Goal: Task Accomplishment & Management: Use online tool/utility

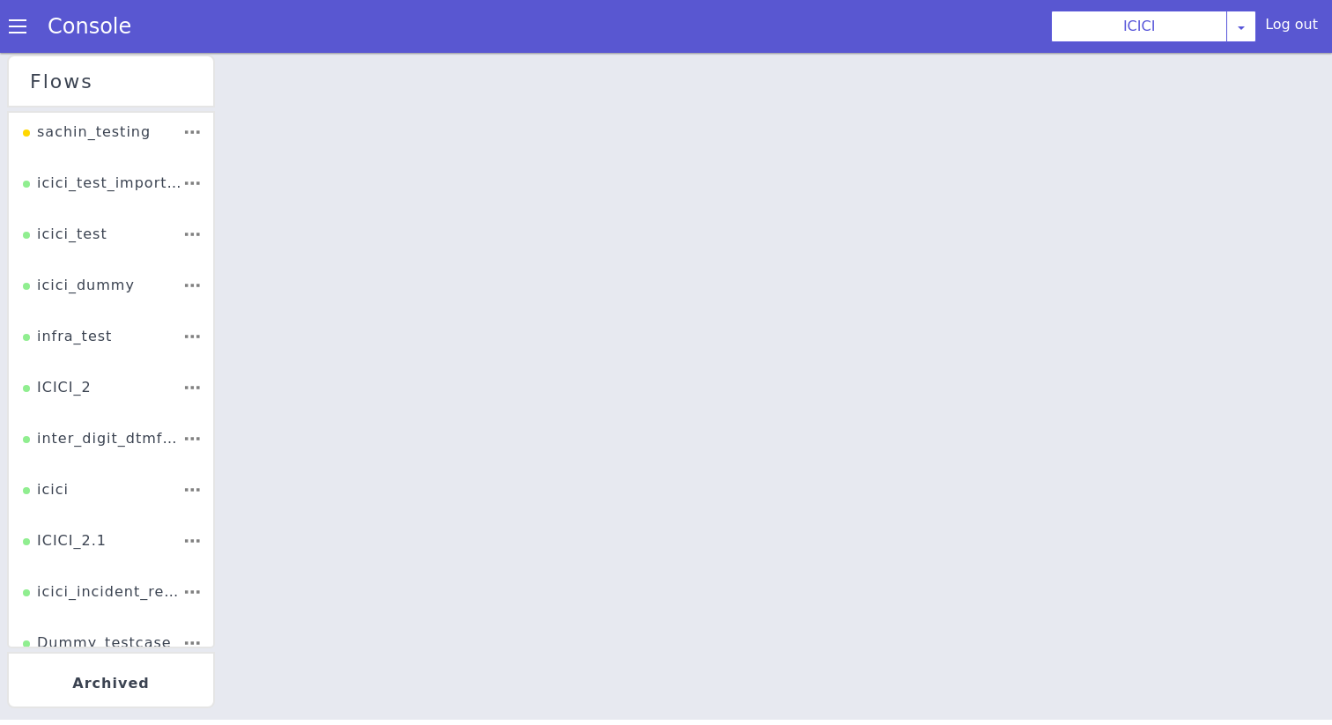
click at [98, 192] on div "icici_test" at bounding box center [84, 199] width 85 height 33
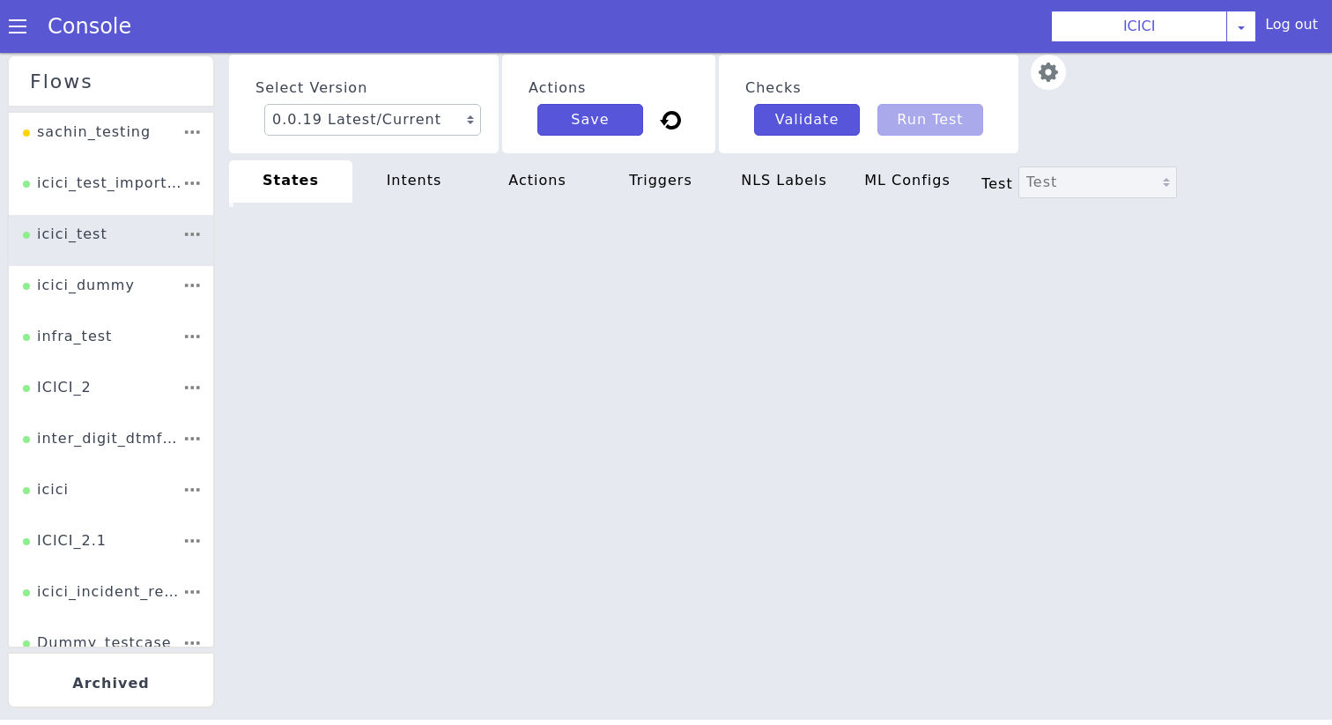
type textarea "init: "LISTEN_TO_IVR_MENU" model: "hathway_wifi_credentials" basepath: "[URL][D…"
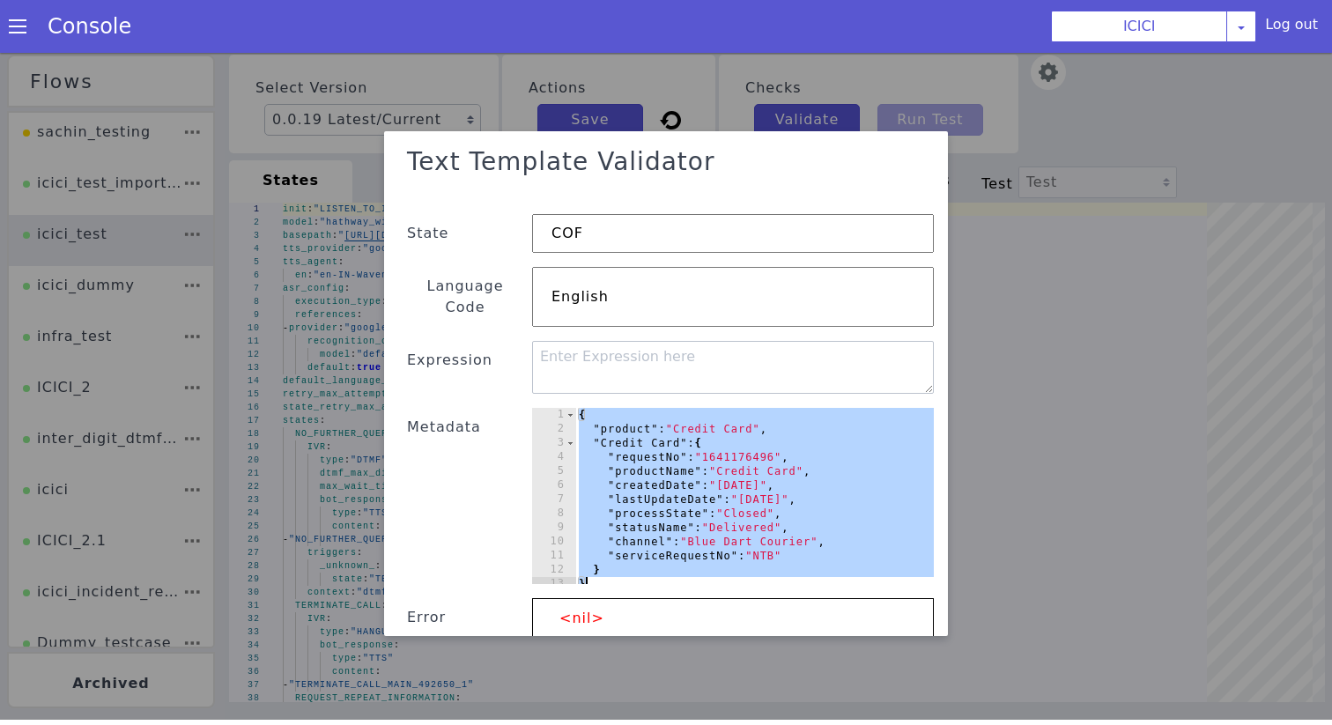
paste textarea
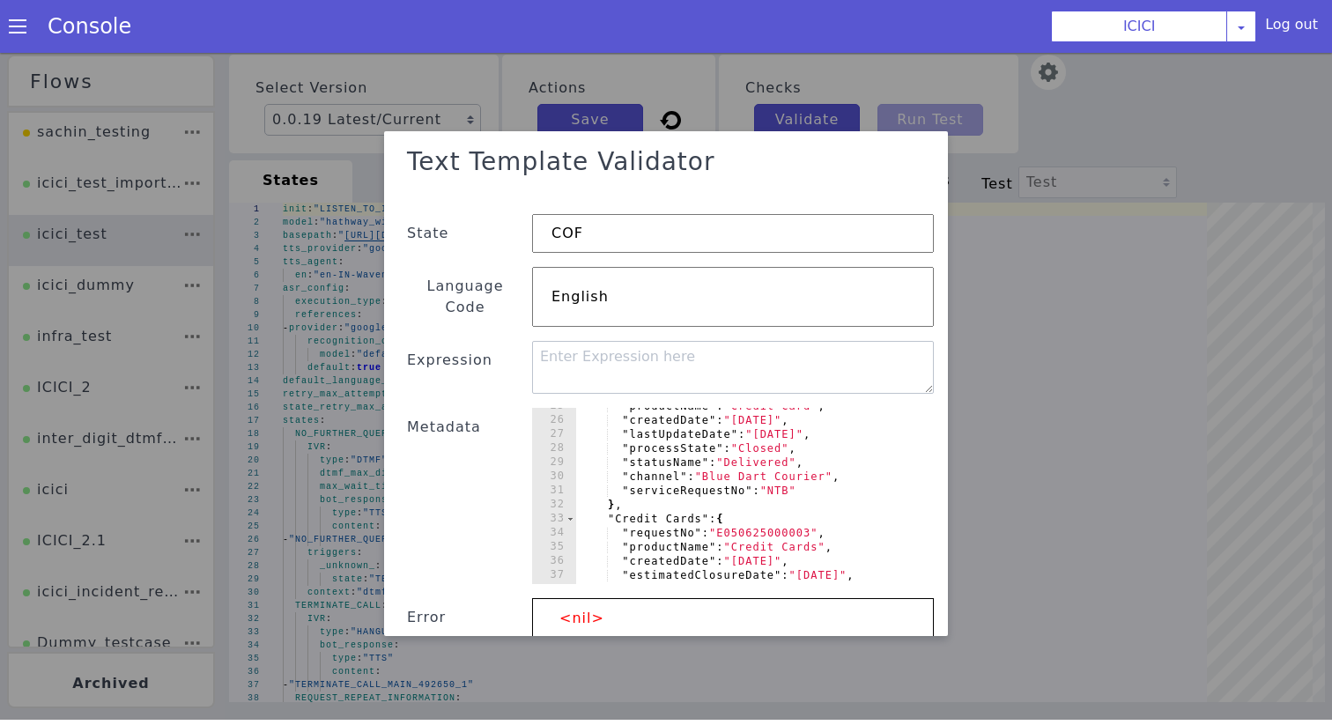
scroll to position [0, 0]
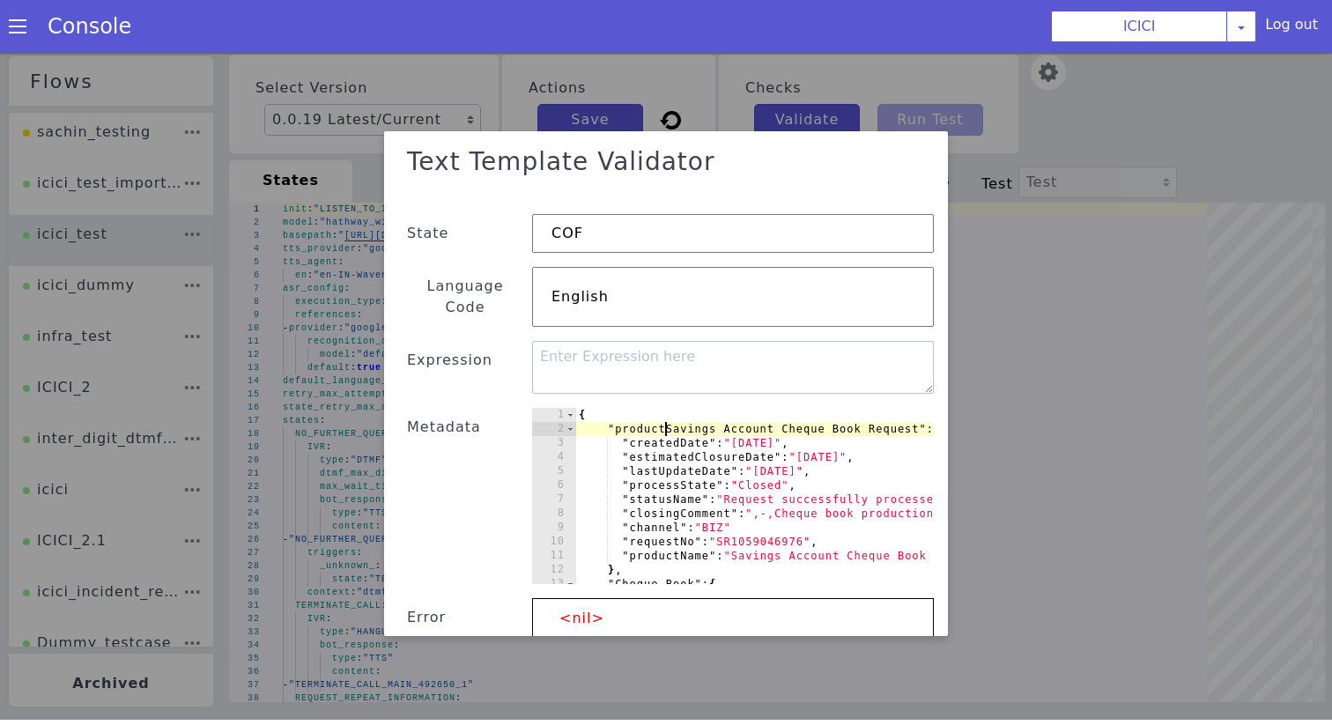
scroll to position [0, 6]
click at [645, 346] on div "{ "Savings Account Cheque Book Request" : { "createdDate" : "[DATE]" , "estimat…" at bounding box center [1011, 448] width 802 height 204
type textarea "{"
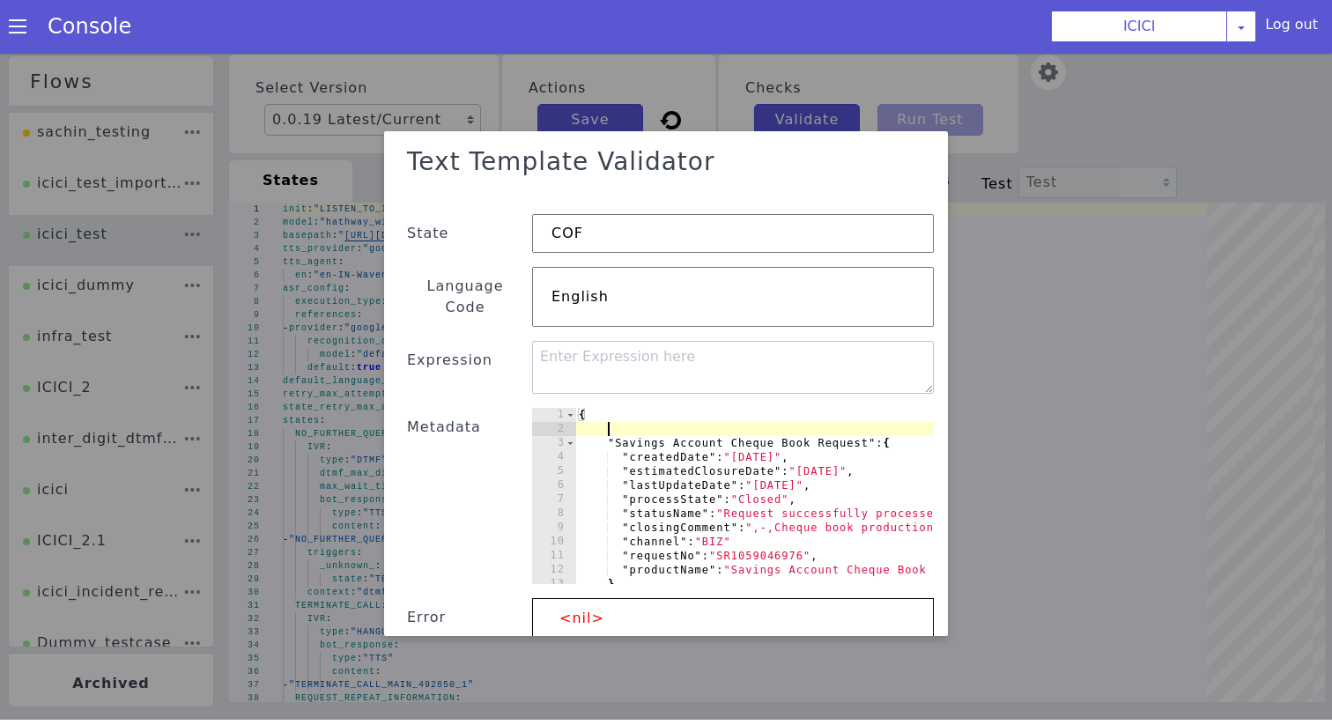
scroll to position [0, 1]
paste textarea ""product": "Credit Card","
type textarea ""product": "Credit Card","
click at [679, 279] on textarea at bounding box center [768, 305] width 402 height 53
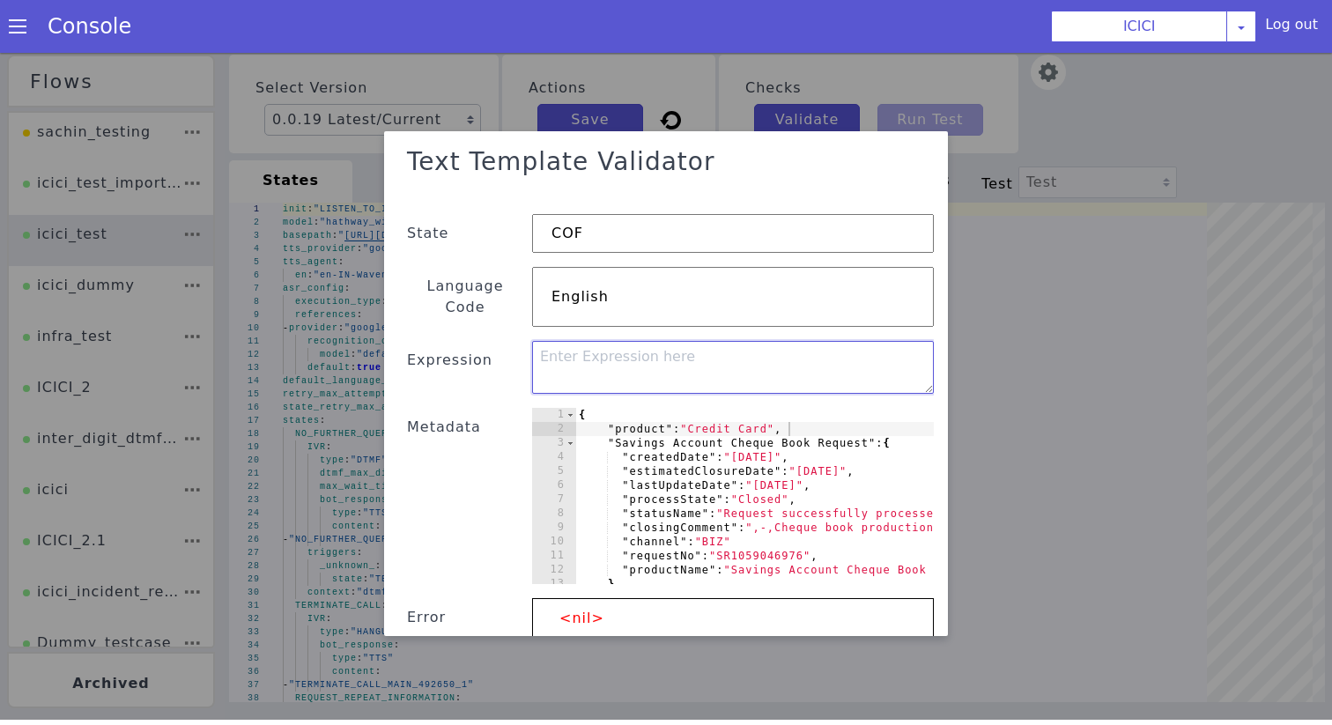
paste textarea "{{- $prod := .product -}}{{- index . $prod "statusName" -}}"
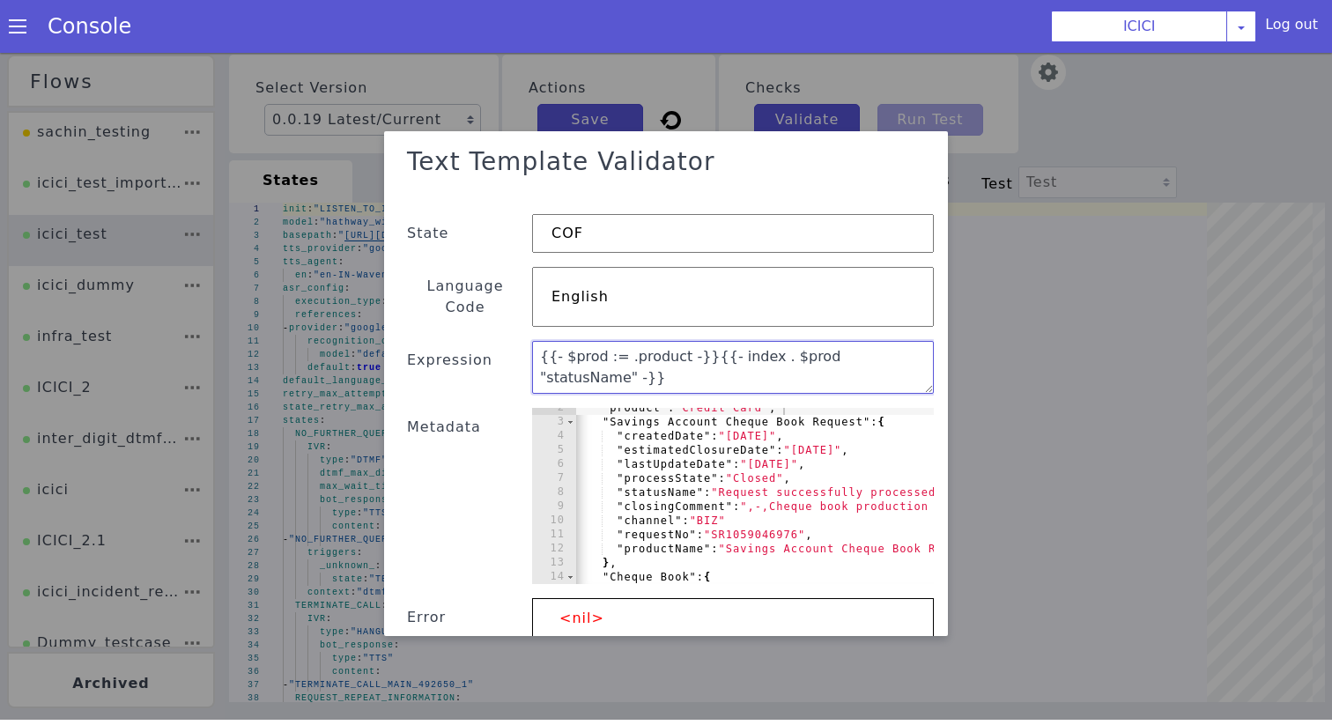
scroll to position [50, 0]
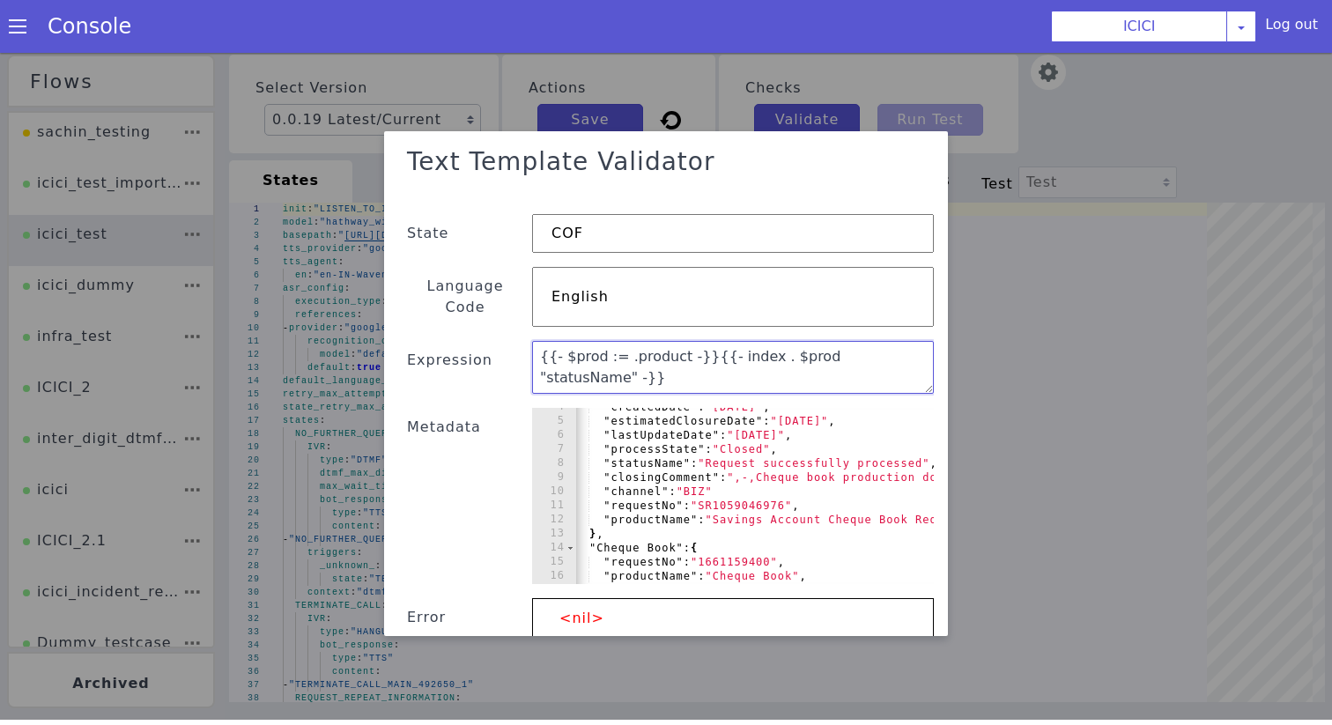
type textarea "{{- $prod := .product -}}{{- index . $prod "statusName" -}}"
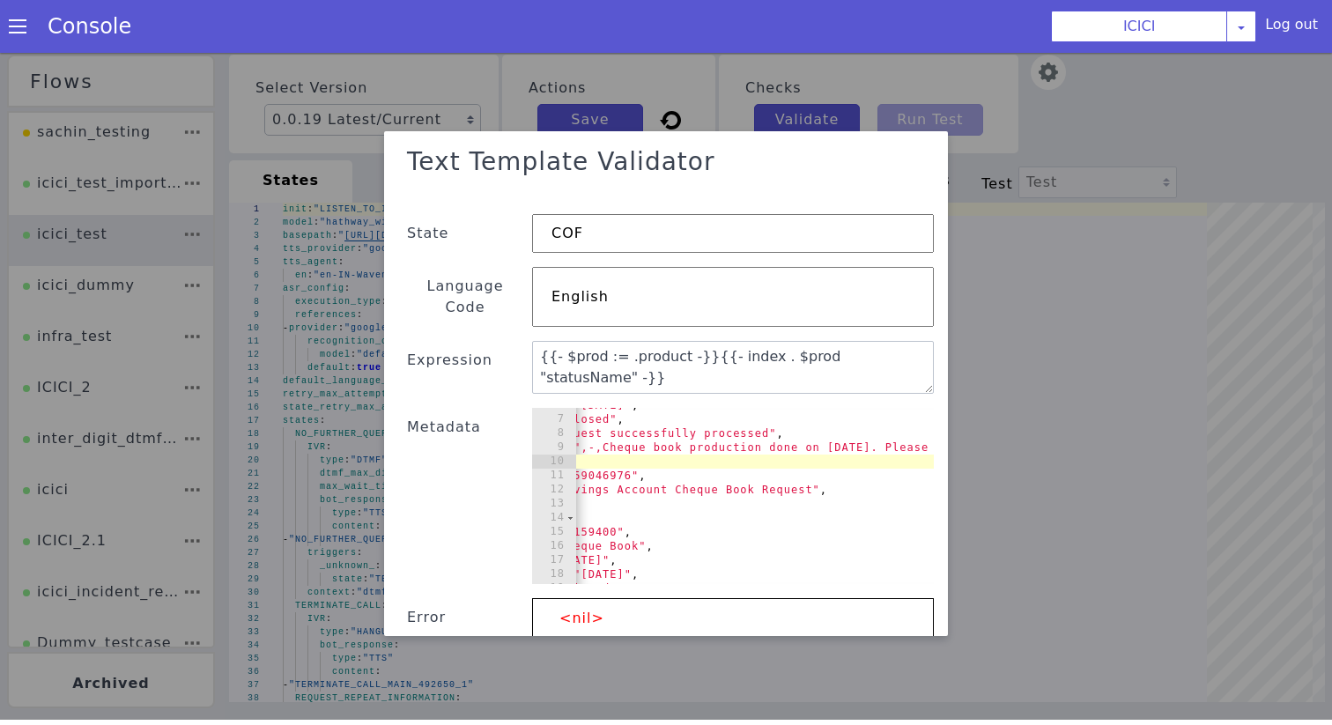
scroll to position [0, 268]
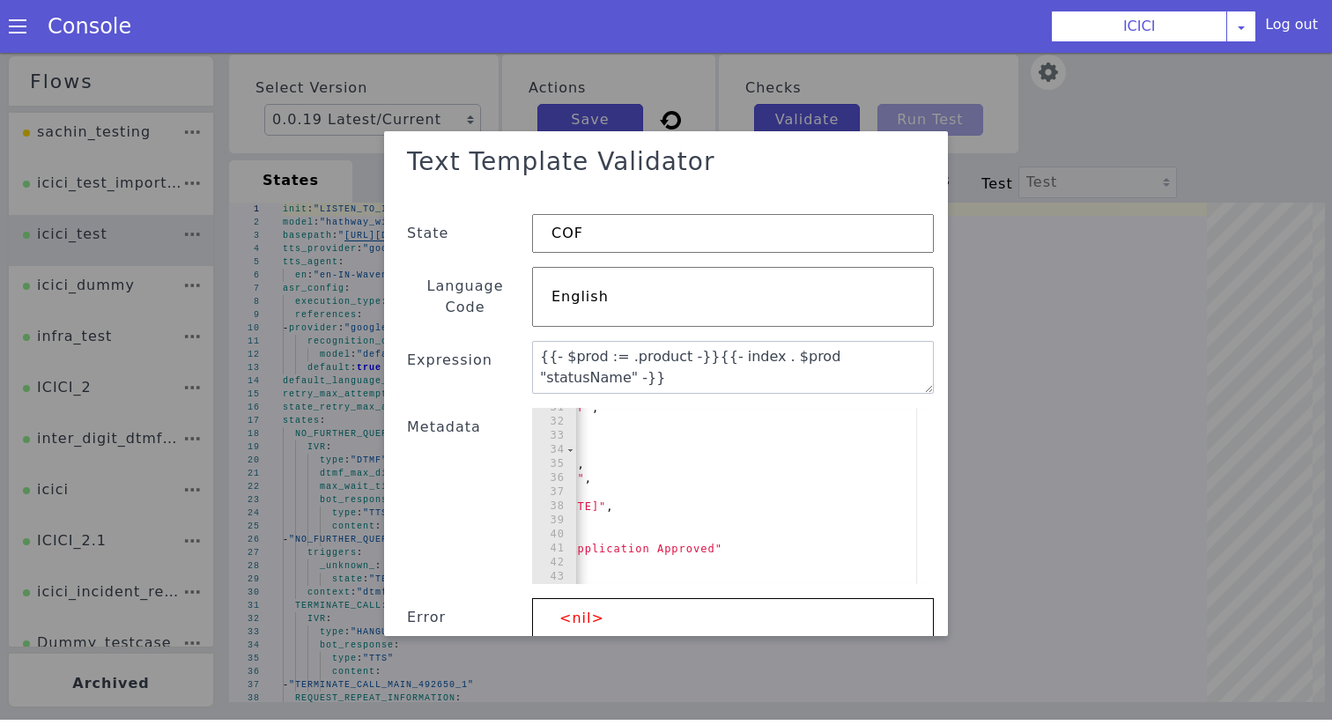
scroll to position [0, 241]
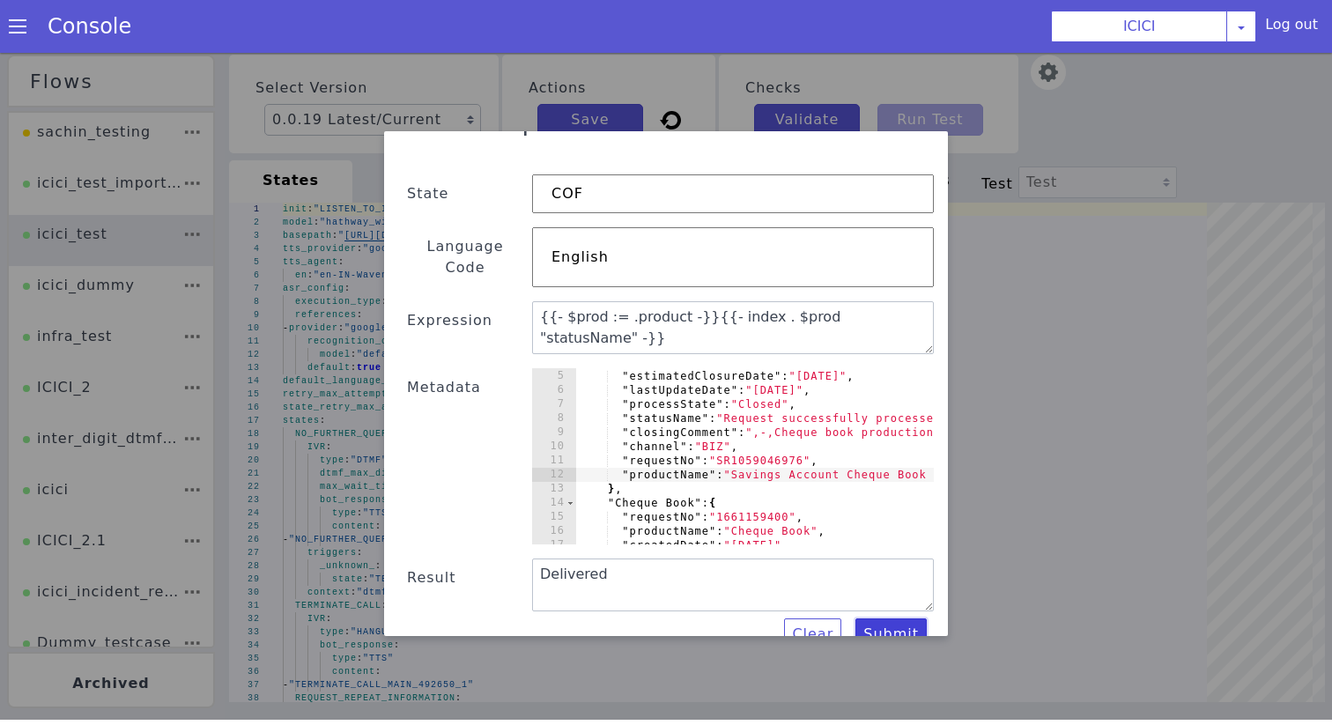
scroll to position [0, 0]
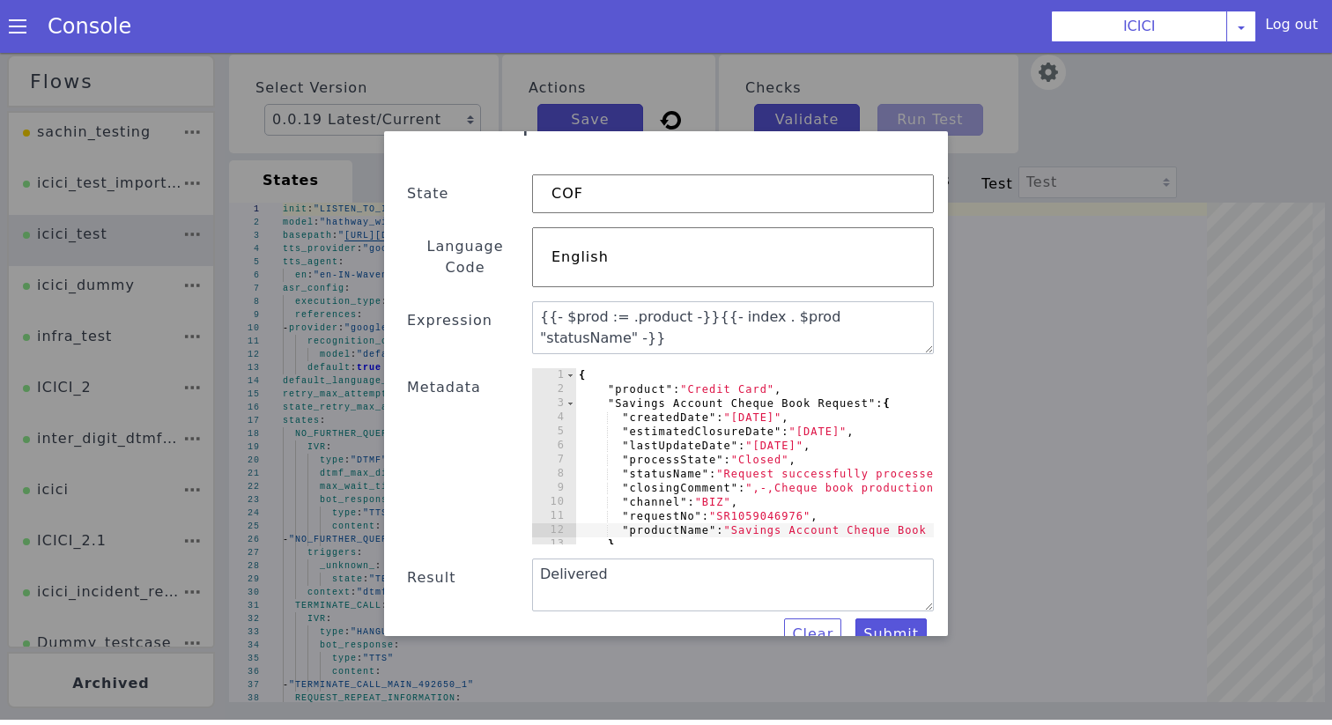
drag, startPoint x: 1436, startPoint y: -34, endPoint x: 1189, endPoint y: -35, distance: 247.6
drag, startPoint x: 1136, startPoint y: 1344, endPoint x: 1057, endPoint y: 1344, distance: 79.3
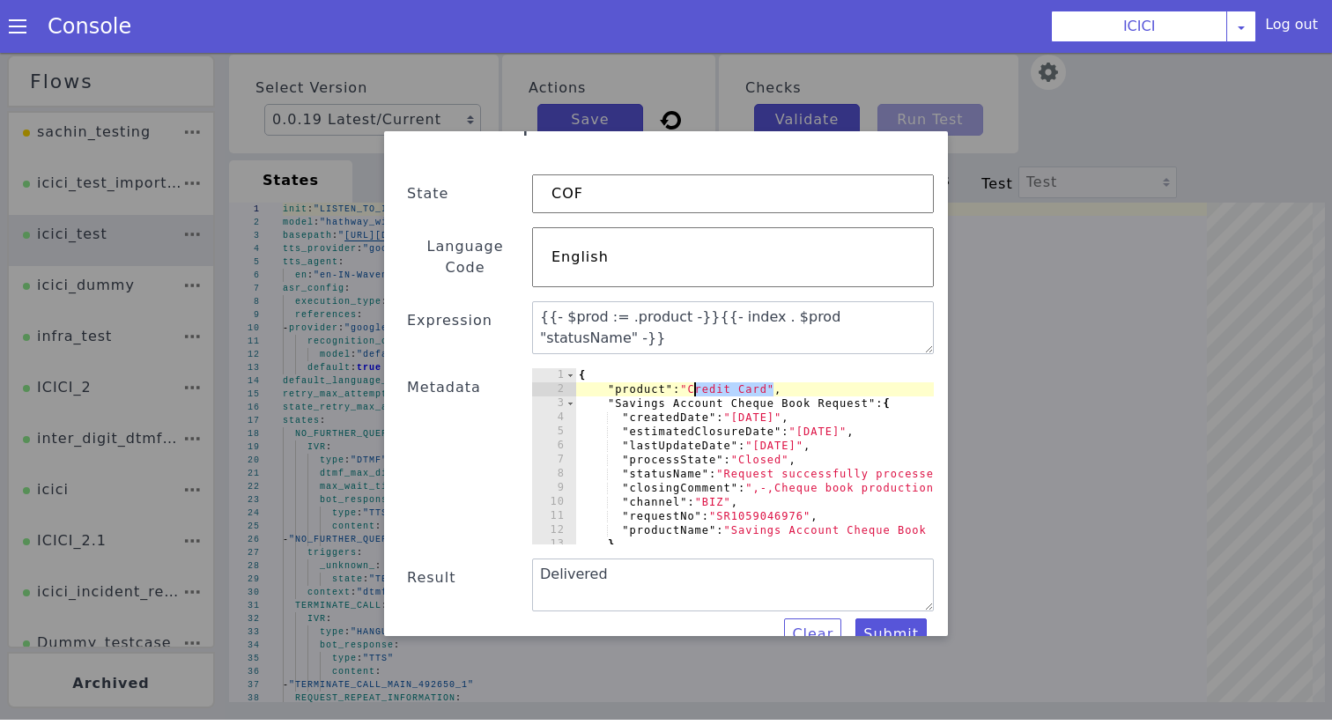
paste textarea "Savings Account Cheque Book Request"
type textarea ""product": "Savings Account Cheque Book Request","
type textarea "Request successfully processed"
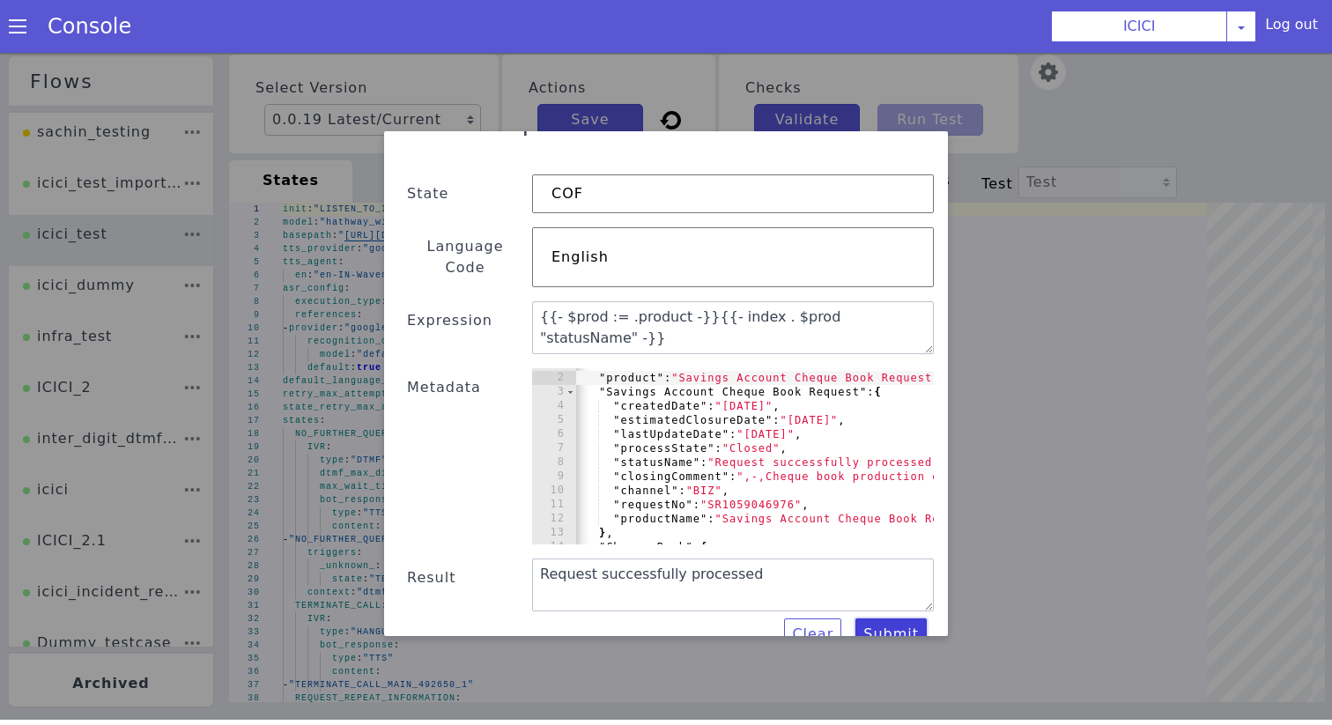
scroll to position [67, 0]
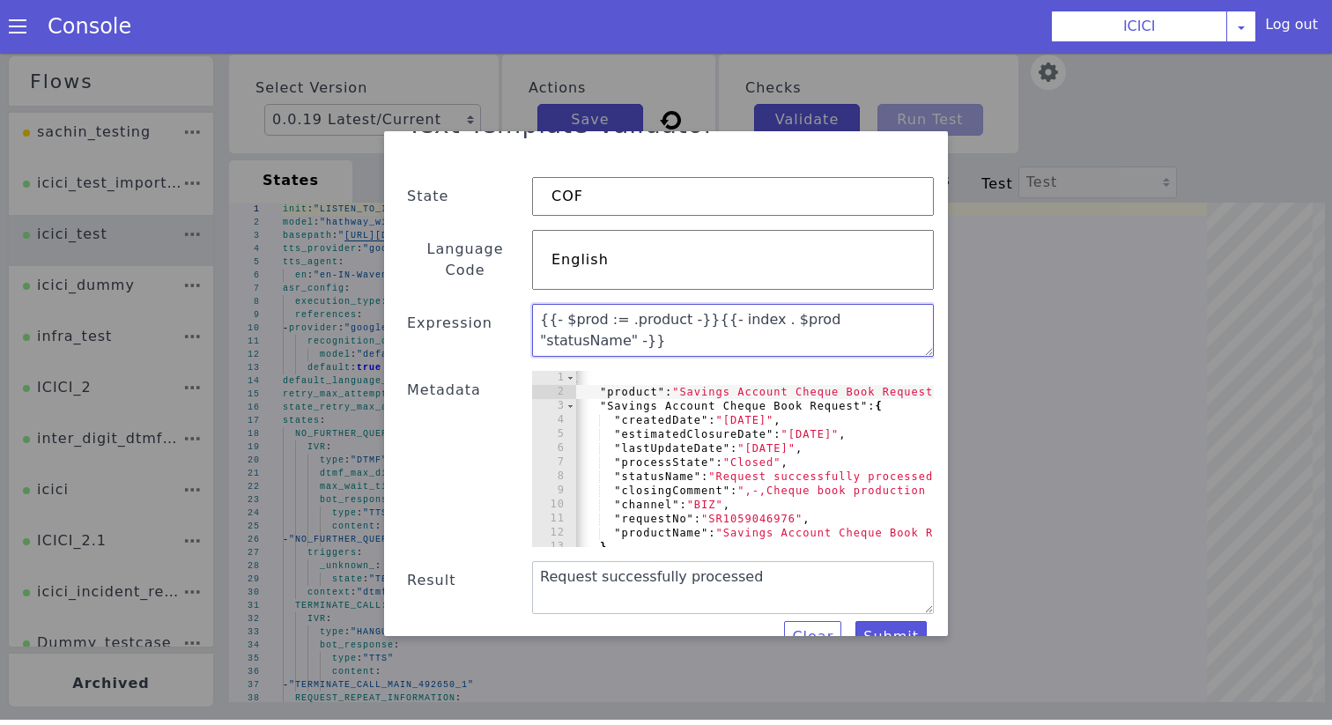
click at [834, 267] on textarea "{{- $prod := .product -}}{{- index . $prod "statusName" -}}" at bounding box center [753, 293] width 402 height 53
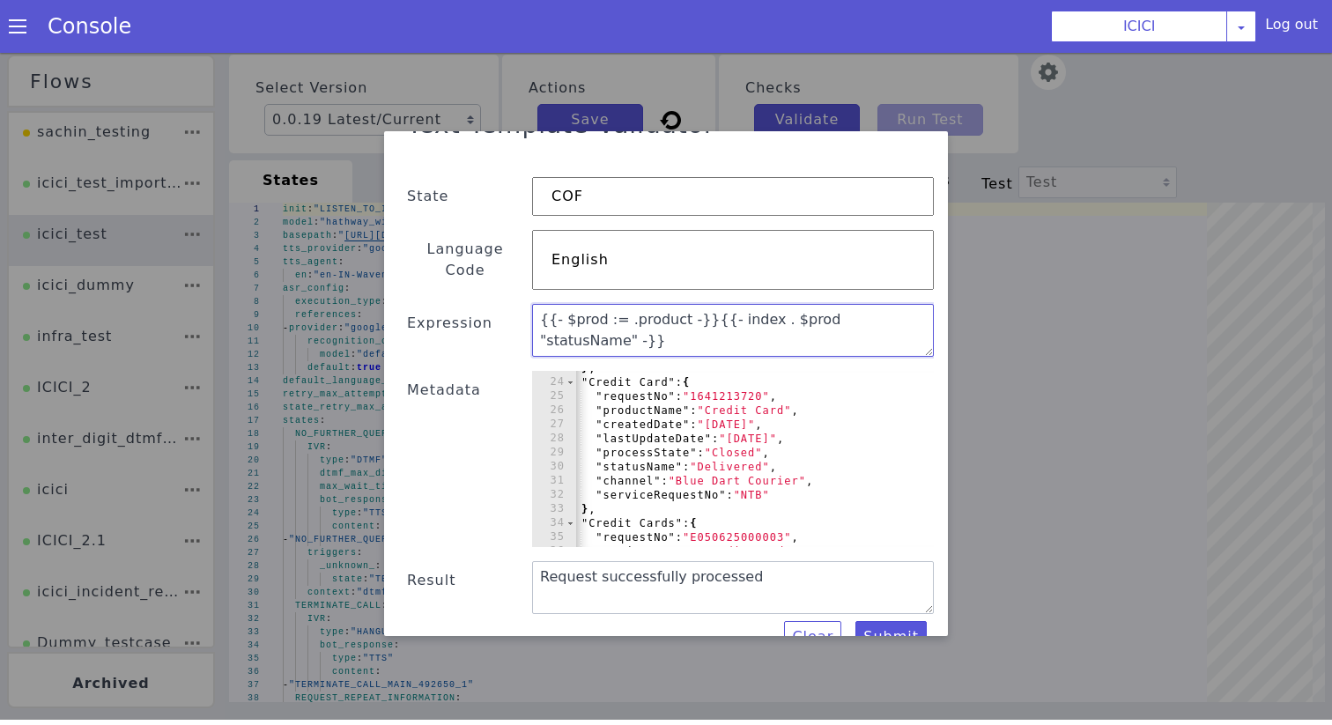
click at [711, 213] on textarea "{{- $prod := .product -}}{{- index . $prod "statusName" -}}" at bounding box center [786, 239] width 402 height 53
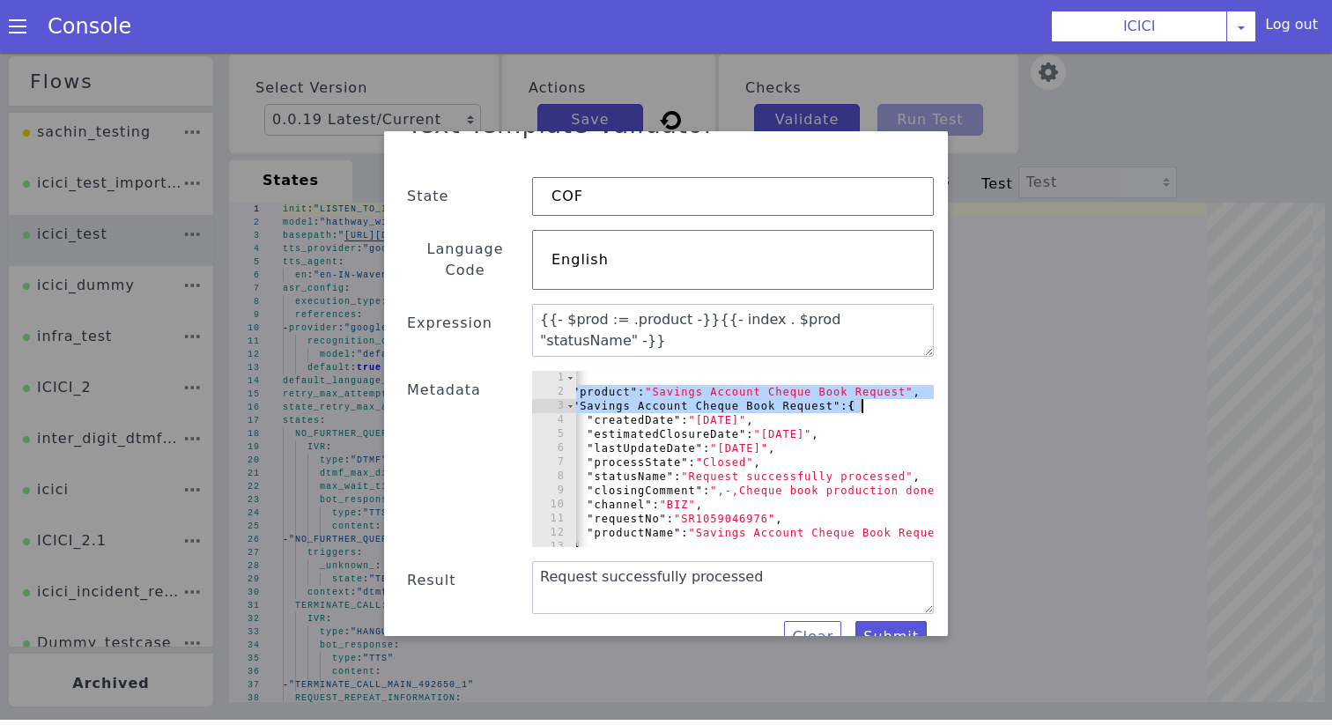
drag, startPoint x: 1386, startPoint y: 1407, endPoint x: 1779, endPoint y: 1421, distance: 393.2
click at [1036, 319] on div "Text Template Validator State COF Language Code English Expression {{- $prod :=…" at bounding box center [700, 322] width 1332 height 672
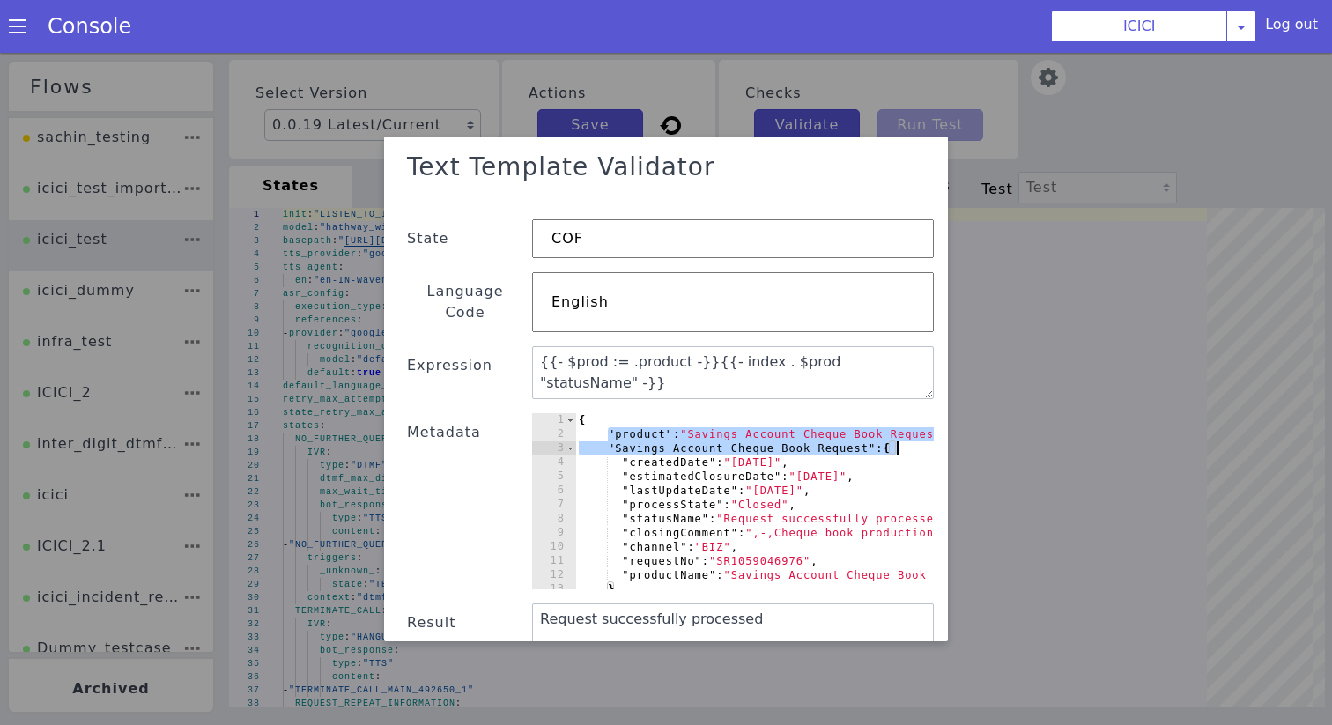
click at [753, 327] on div "{ "product" : "Savings Account Cheque Book Request" , "Savings Account Cheque B…" at bounding box center [1029, 425] width 802 height 204
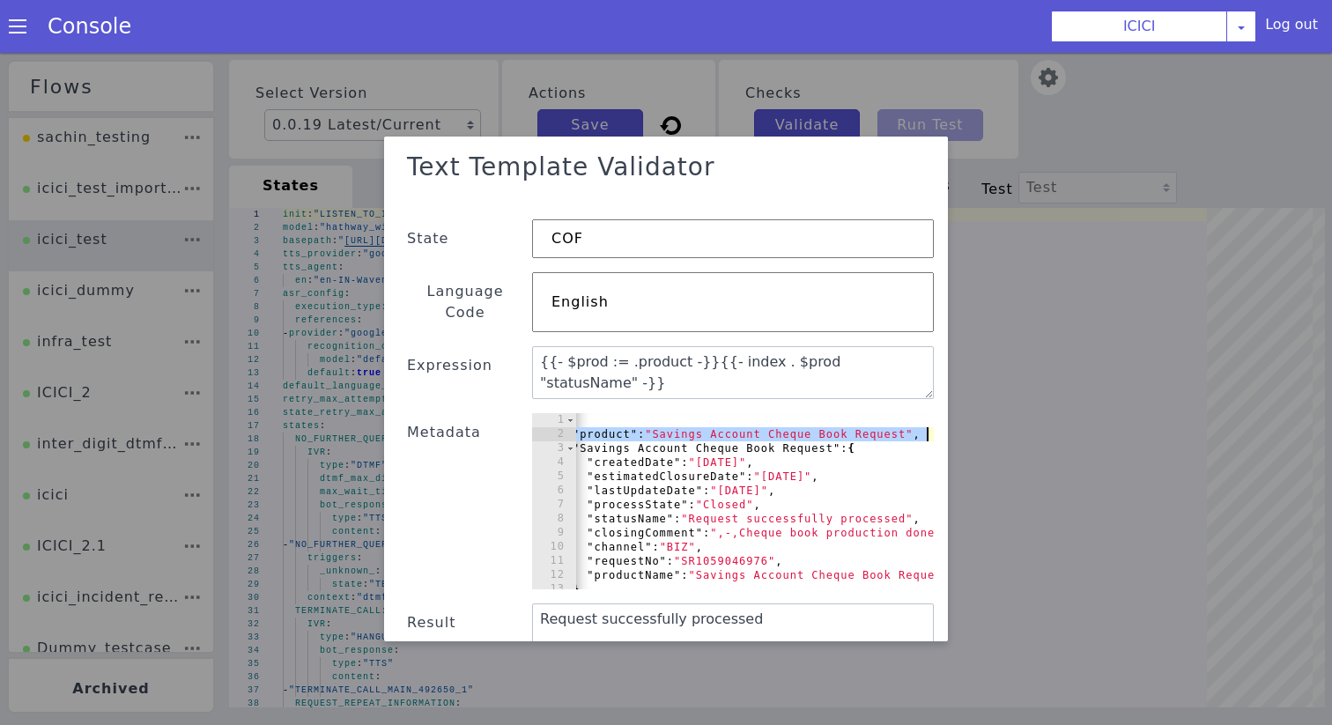
drag, startPoint x: 1094, startPoint y: 11, endPoint x: 1412, endPoint y: 13, distance: 319.0
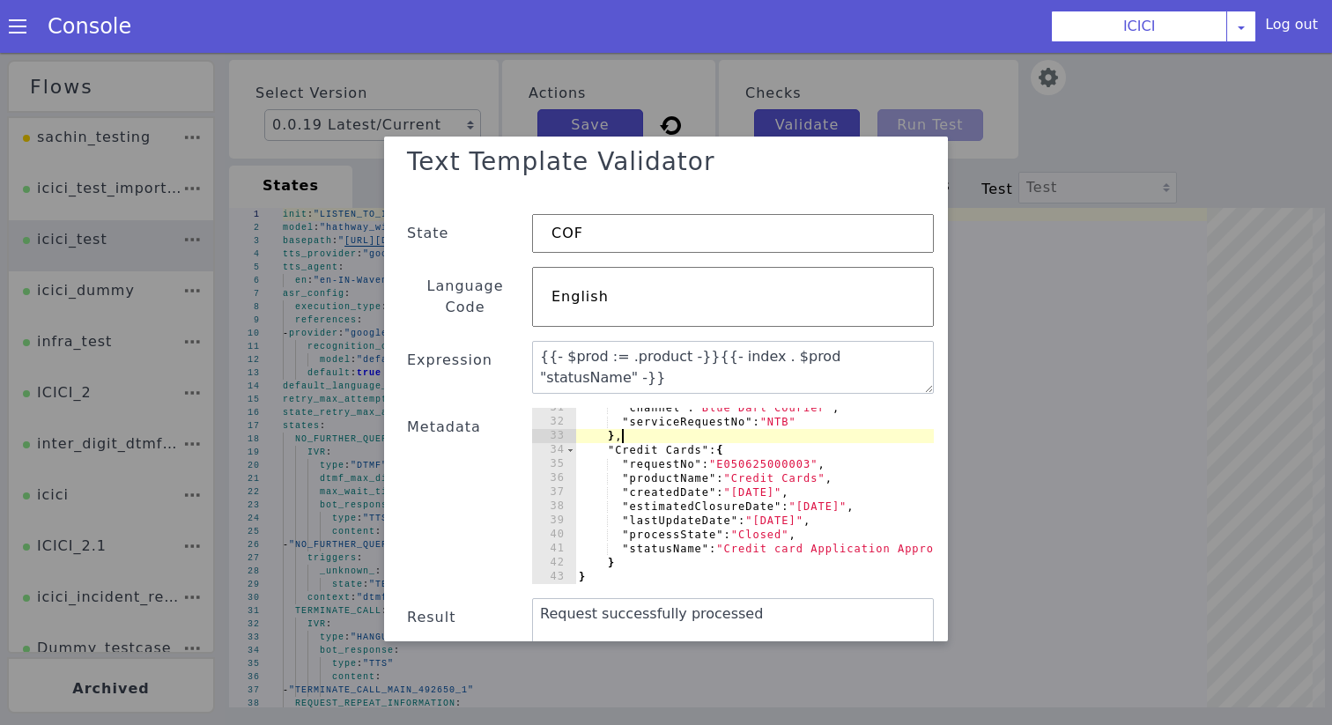
type textarea "},"
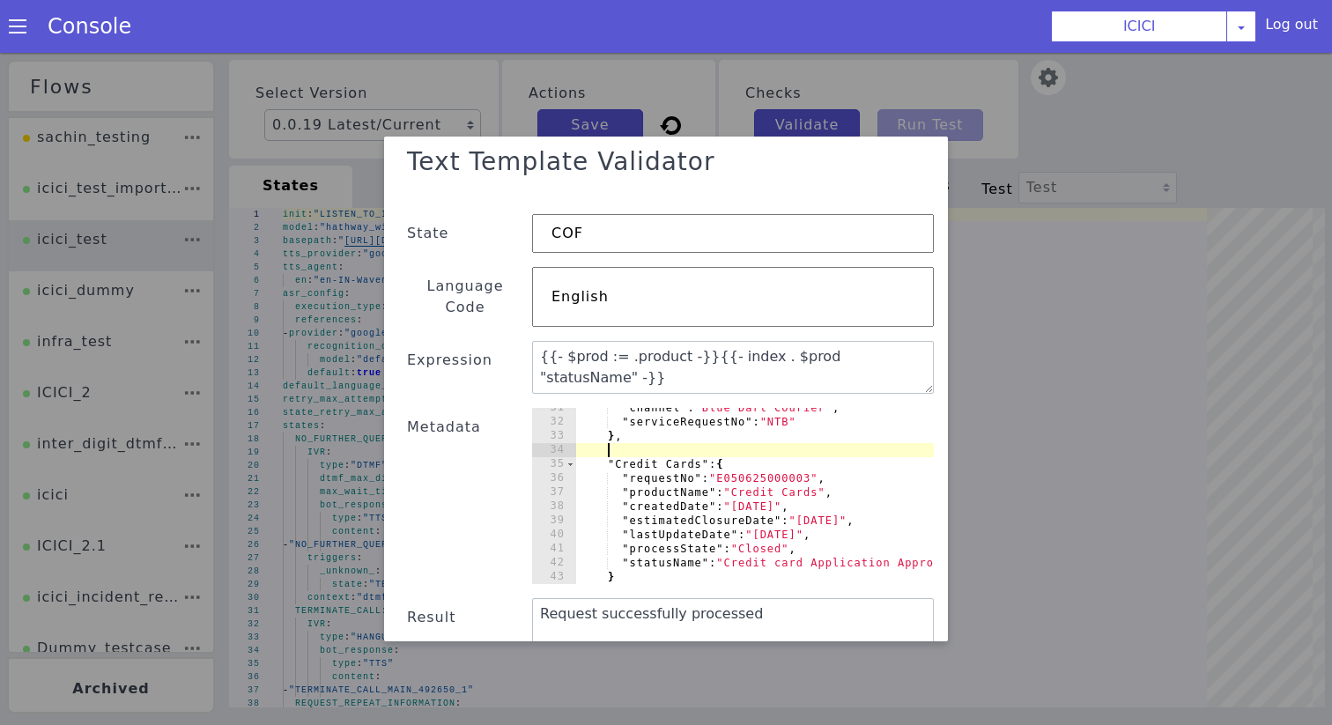
paste textarea ""product": "Savings Account Cheque Book Request","
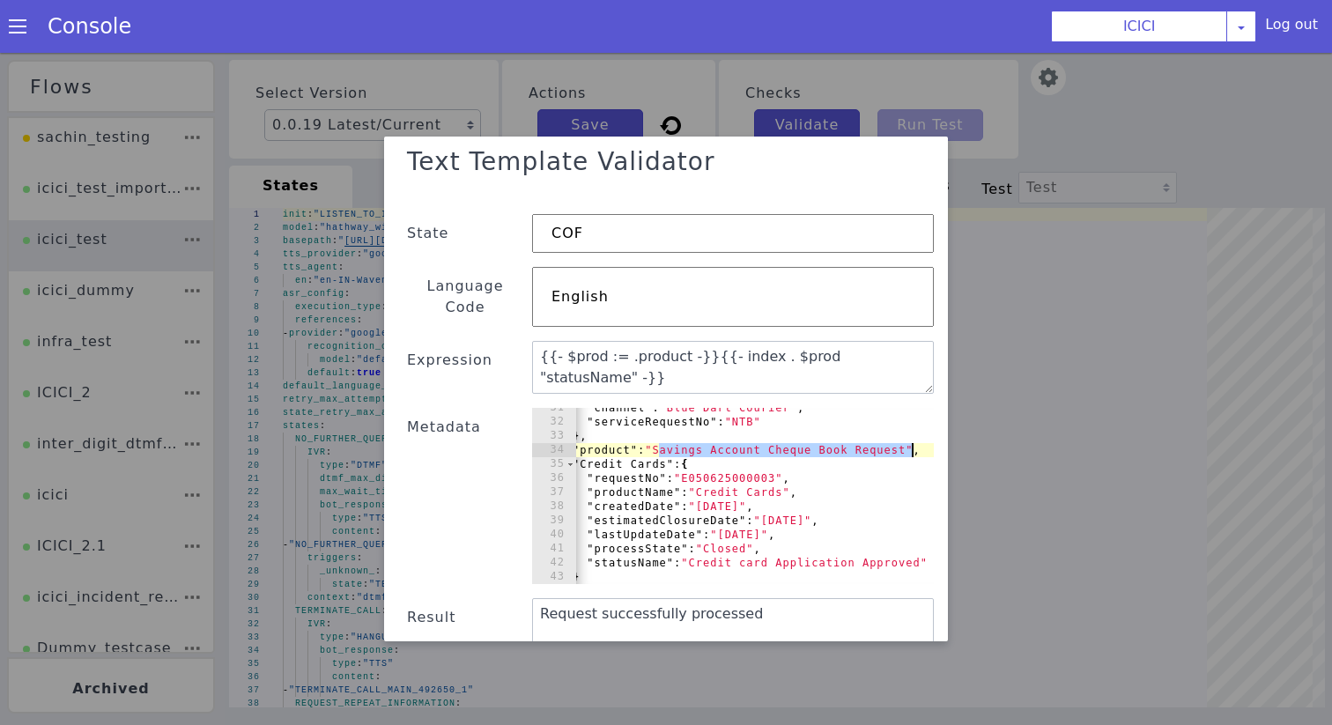
drag, startPoint x: 690, startPoint y: 1106, endPoint x: 941, endPoint y: 1115, distance: 251.3
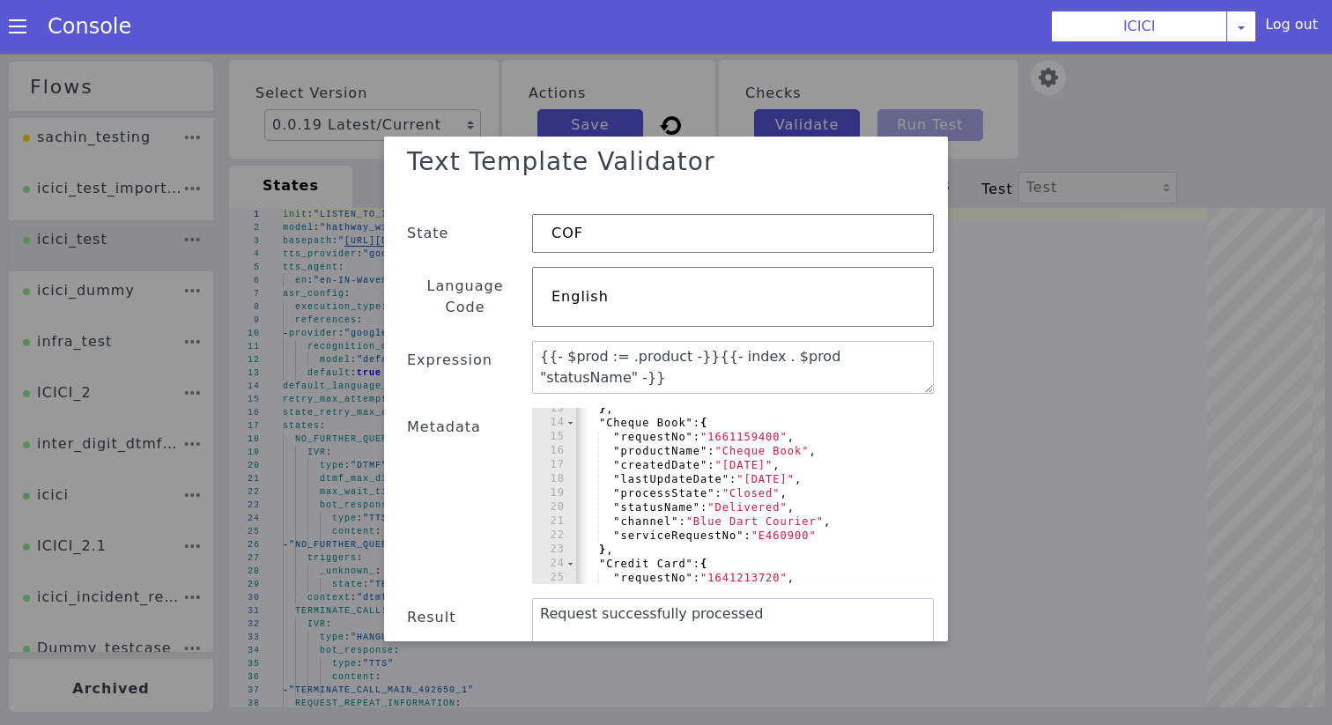
scroll to position [358, 0]
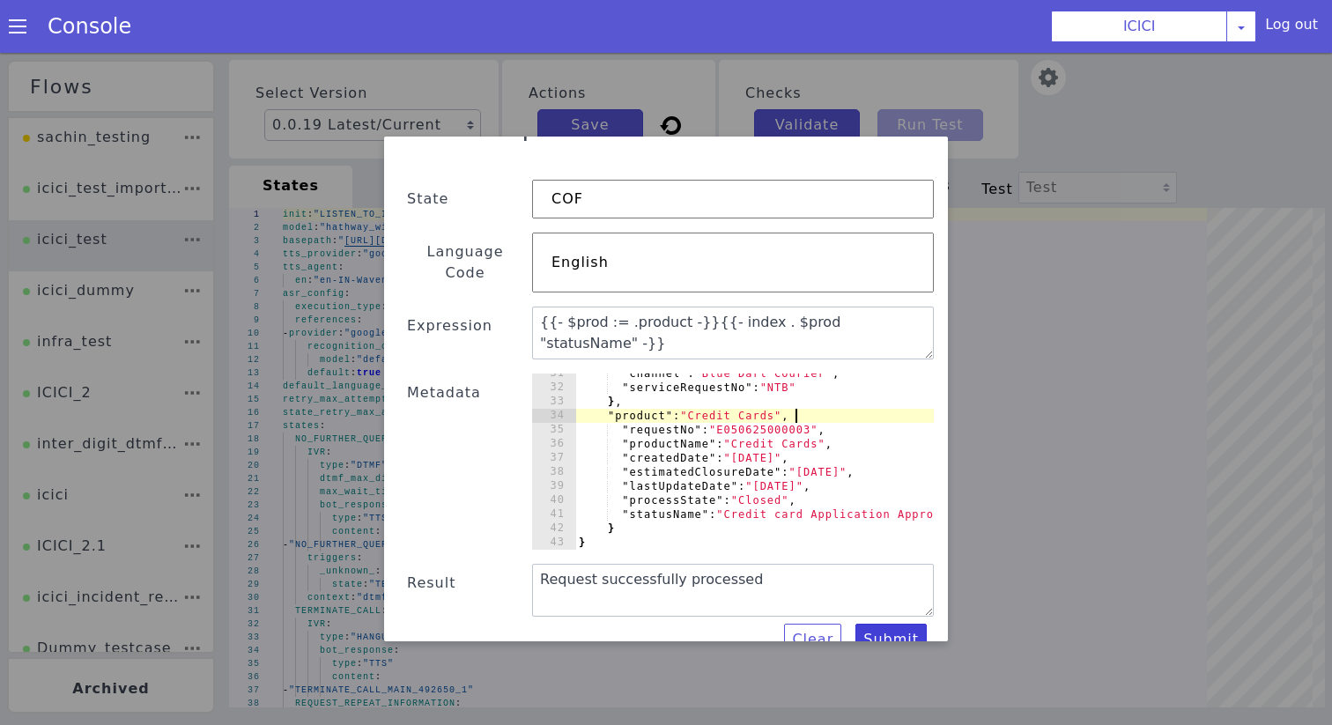
type textarea ""product": "Credit Cards","
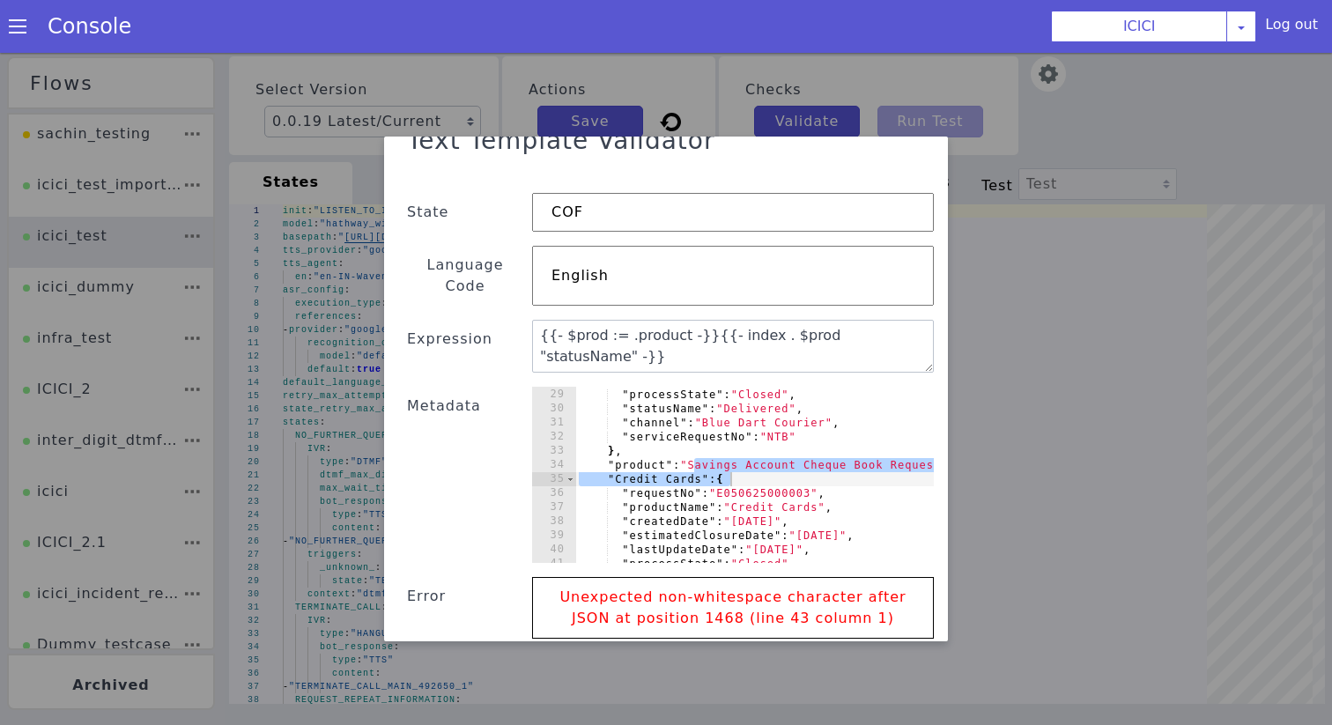
type textarea ""product": "Credit Car"
click at [701, 448] on div ""lastUpdateDate" : "[DATE]" , "processState" : "Closed" , "statusName" : "Deliv…" at bounding box center [976, 476] width 802 height 204
paste textarea ""product": "Savings Account Cheque Book Request","
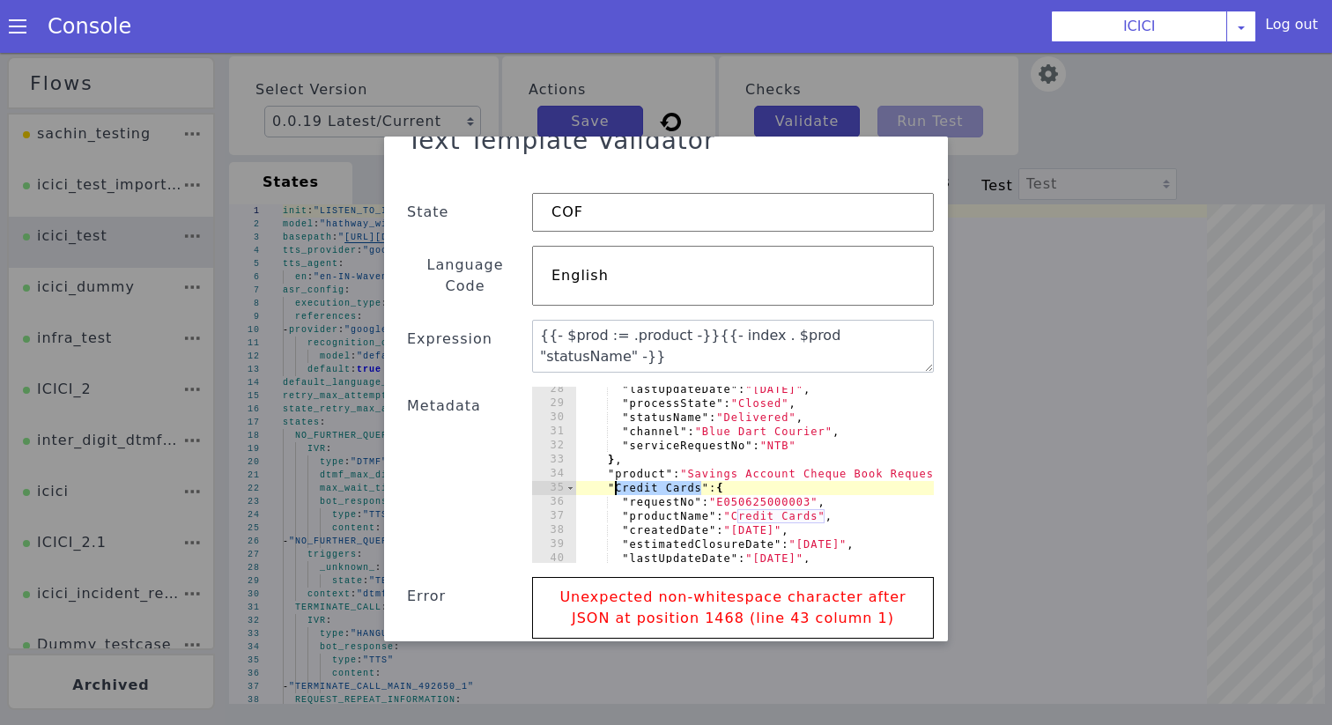
drag, startPoint x: 1222, startPoint y: 1495, endPoint x: 1139, endPoint y: 1495, distance: 82.8
click at [652, 400] on div ""lastUpdateDate" : "[DATE]" , "processState" : "Closed" , "statusName" : "Deliv…" at bounding box center [1011, 419] width 802 height 204
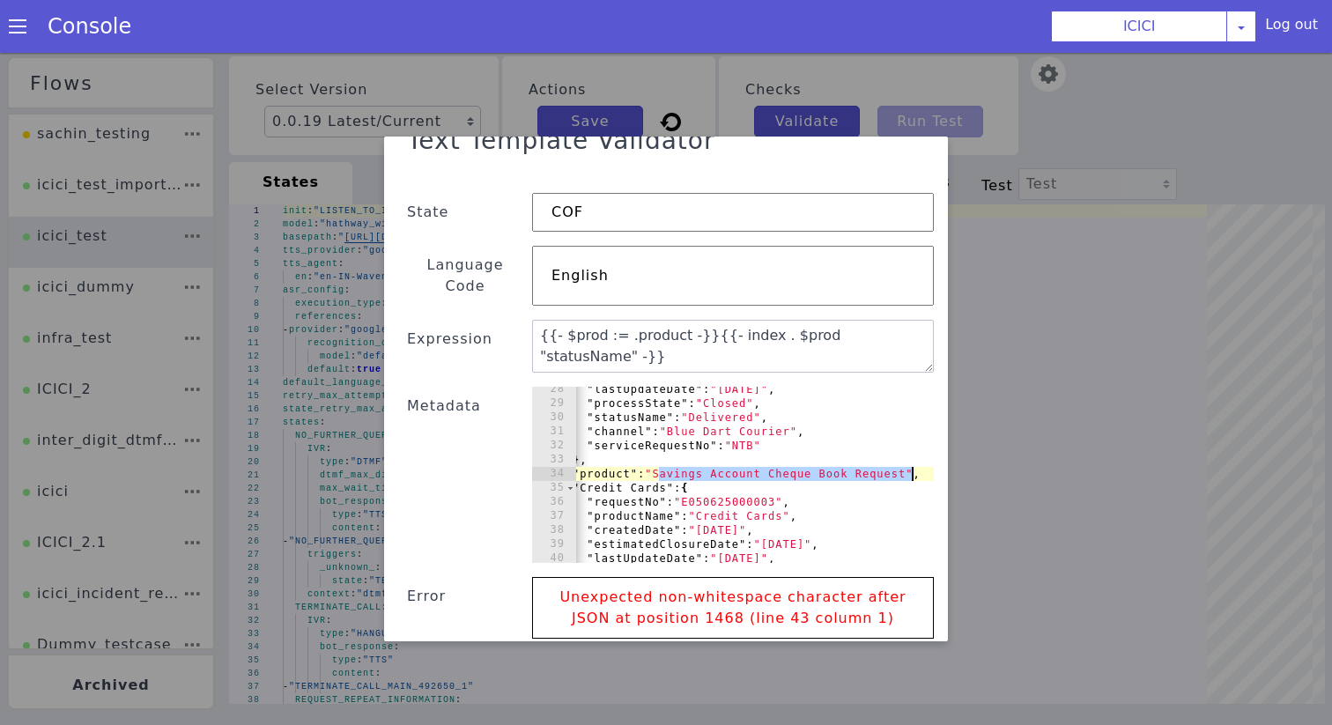
drag, startPoint x: 628, startPoint y: 750, endPoint x: 842, endPoint y: 751, distance: 213.2
paste textarea "Credit Cards"
type textarea ""product": "Credit Cards","
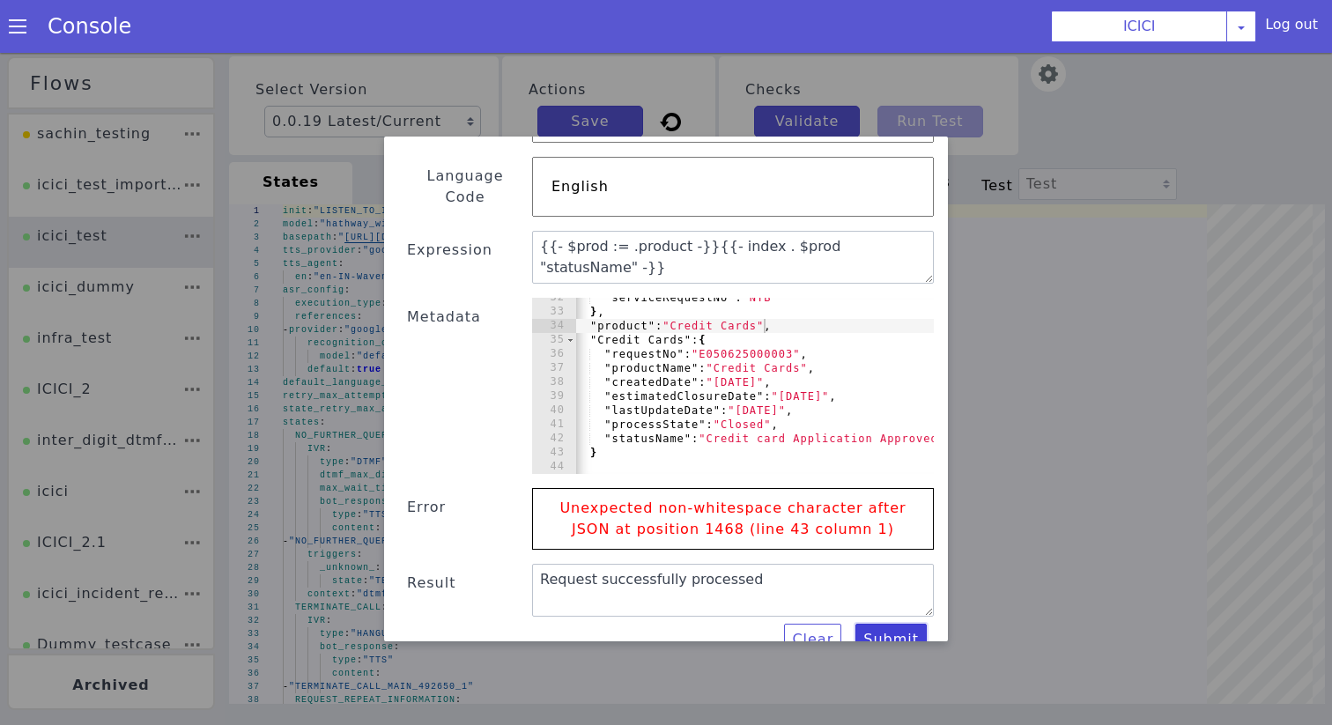
click at [1297, 271] on button "Submit" at bounding box center [1259, 292] width 75 height 42
type textarea "Credit card Application Approved"
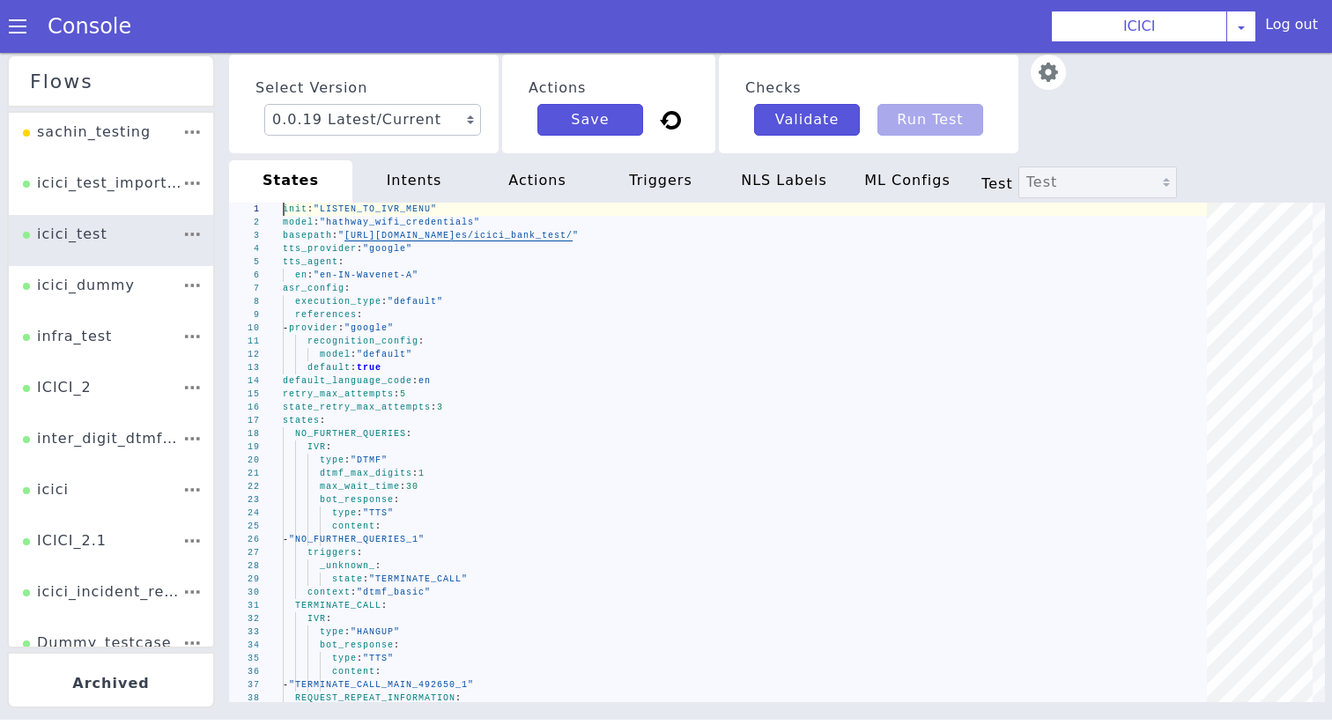
click at [1002, 175] on img at bounding box center [1010, 172] width 35 height 35
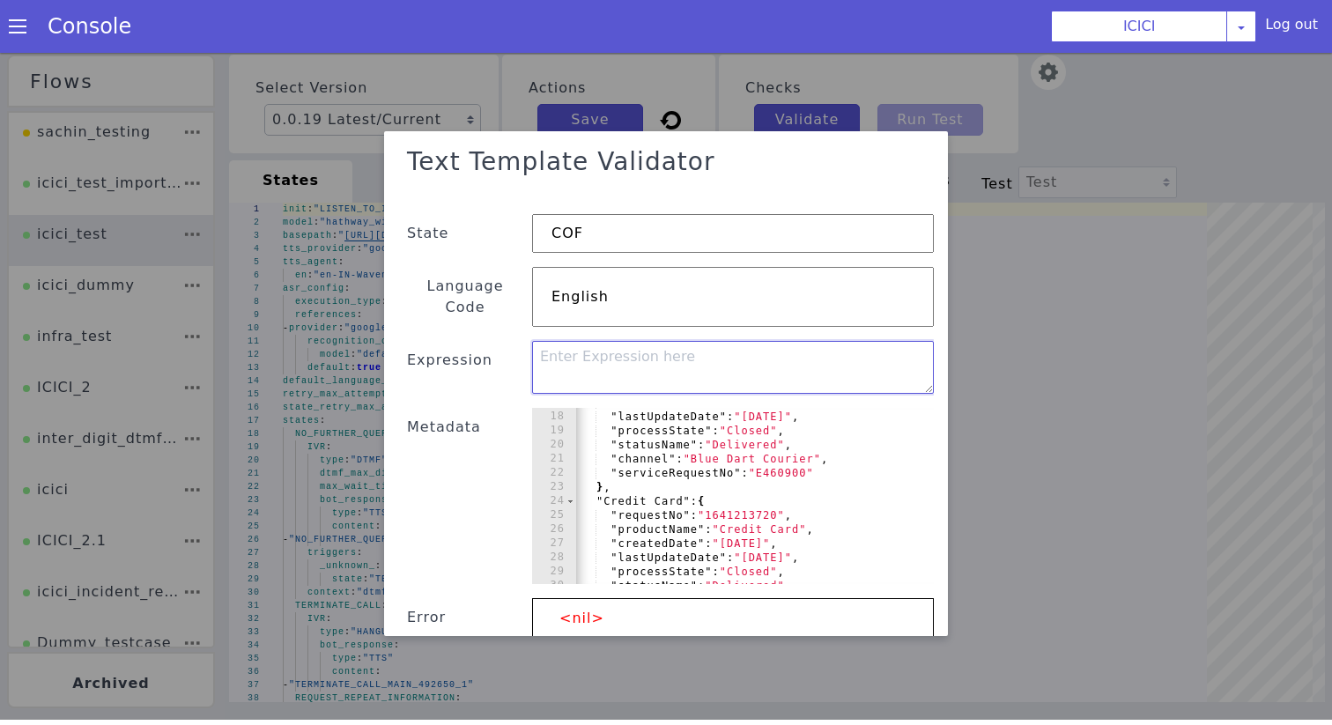
paste textarea "{{- $prod := .product -}}{{- index . $prod "statusName" -}}"
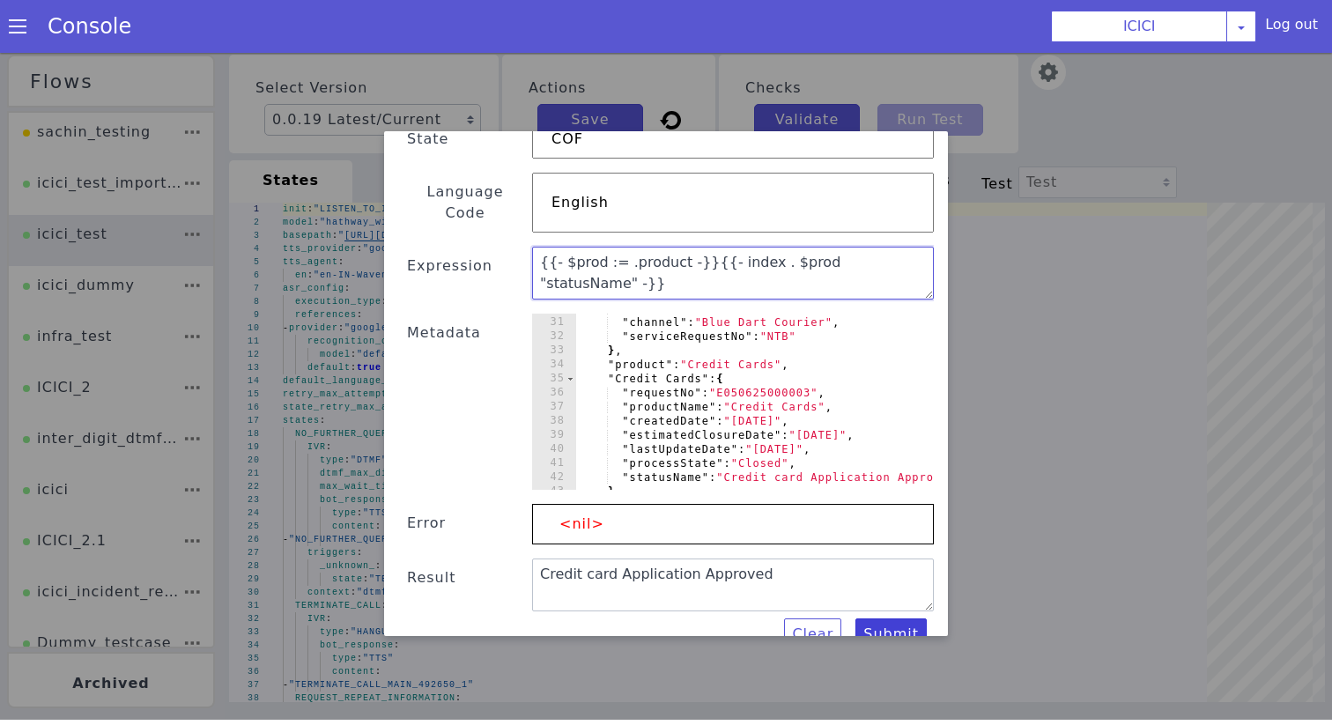
type textarea "{{- $prod := .product -}}{{- index . $prod "statusName" -}}"
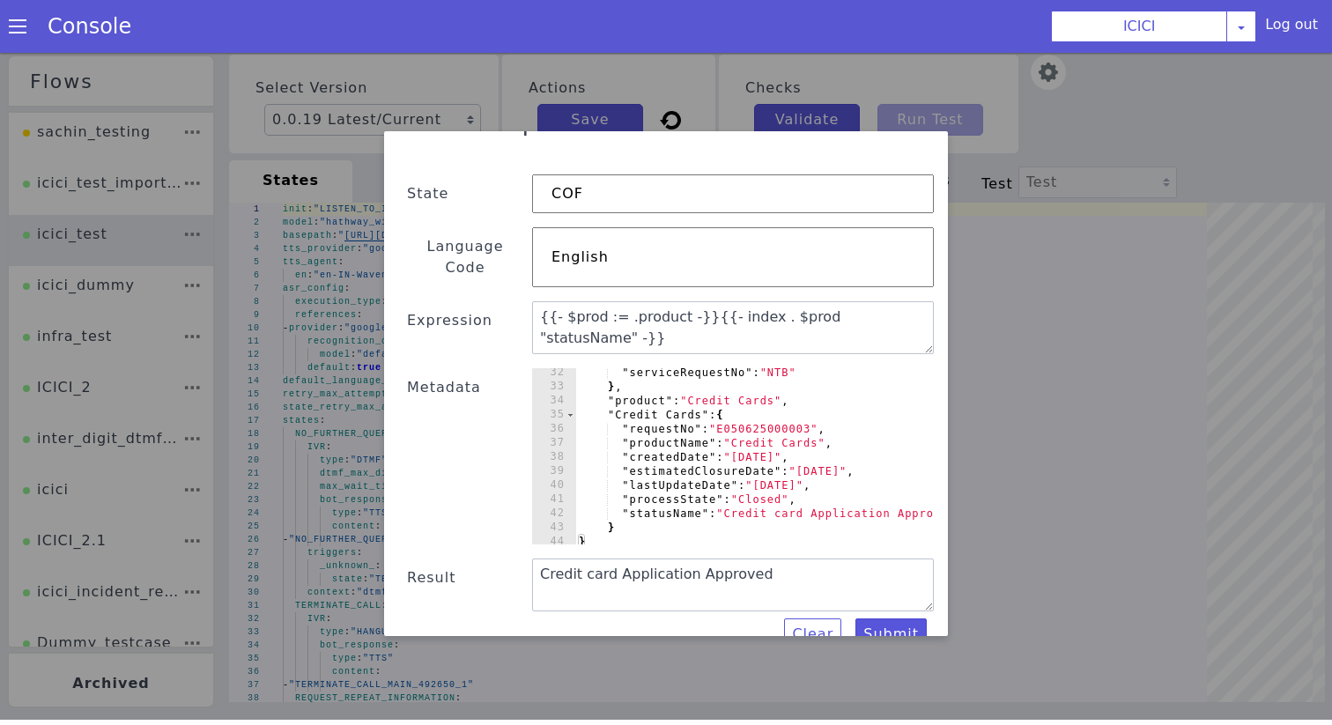
type textarea ""product": "Credit Cards","
type textarea "},"
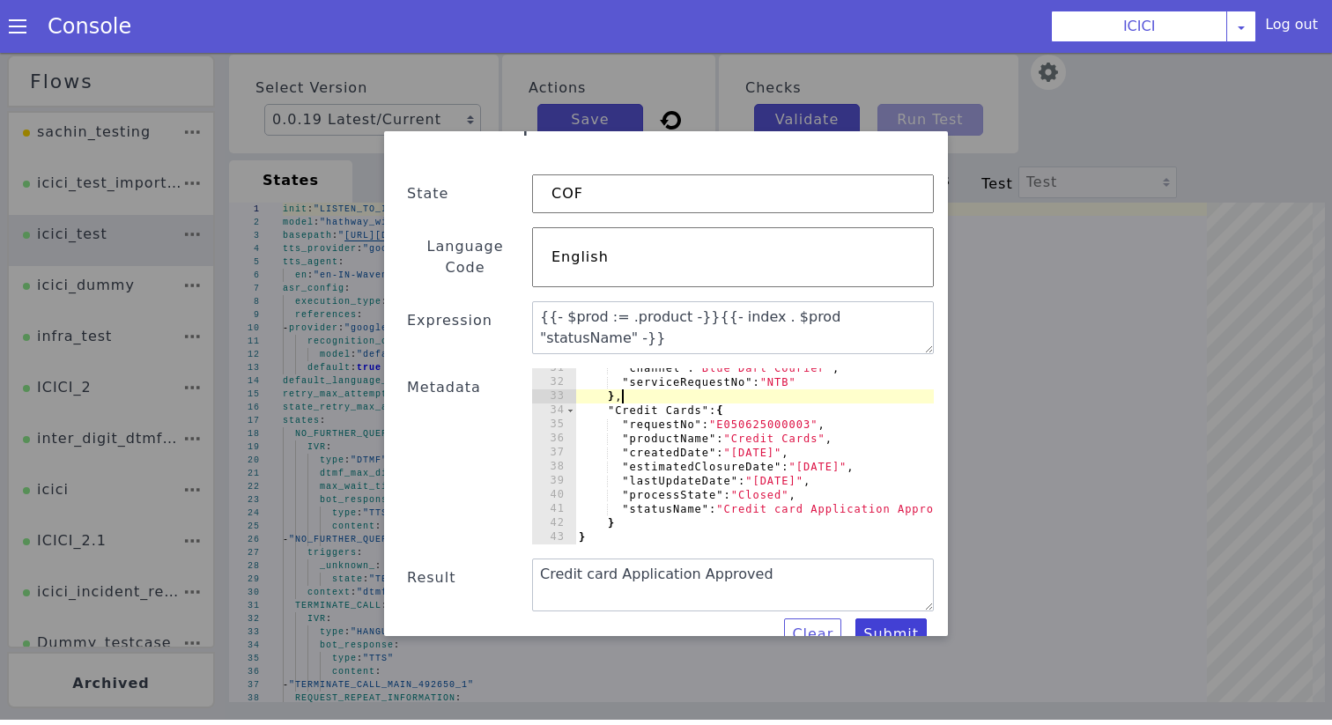
type textarea "Request successfully processed"
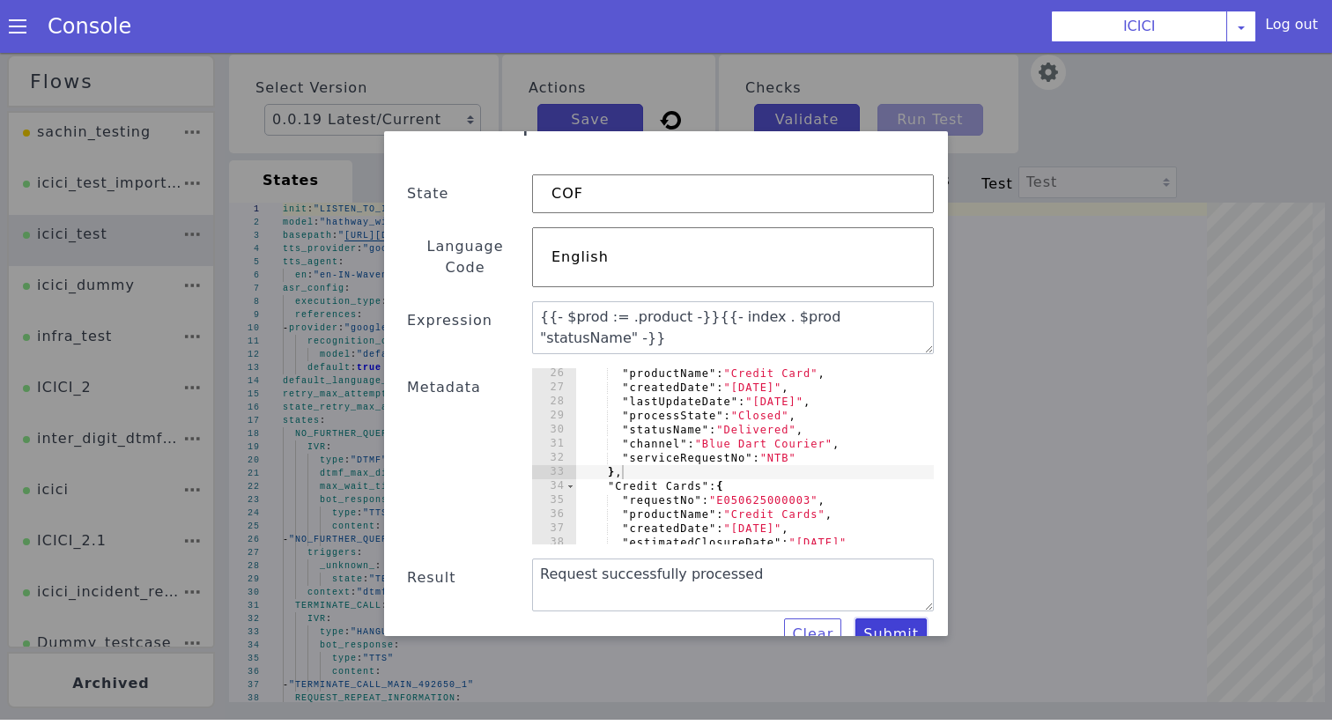
scroll to position [0, 3]
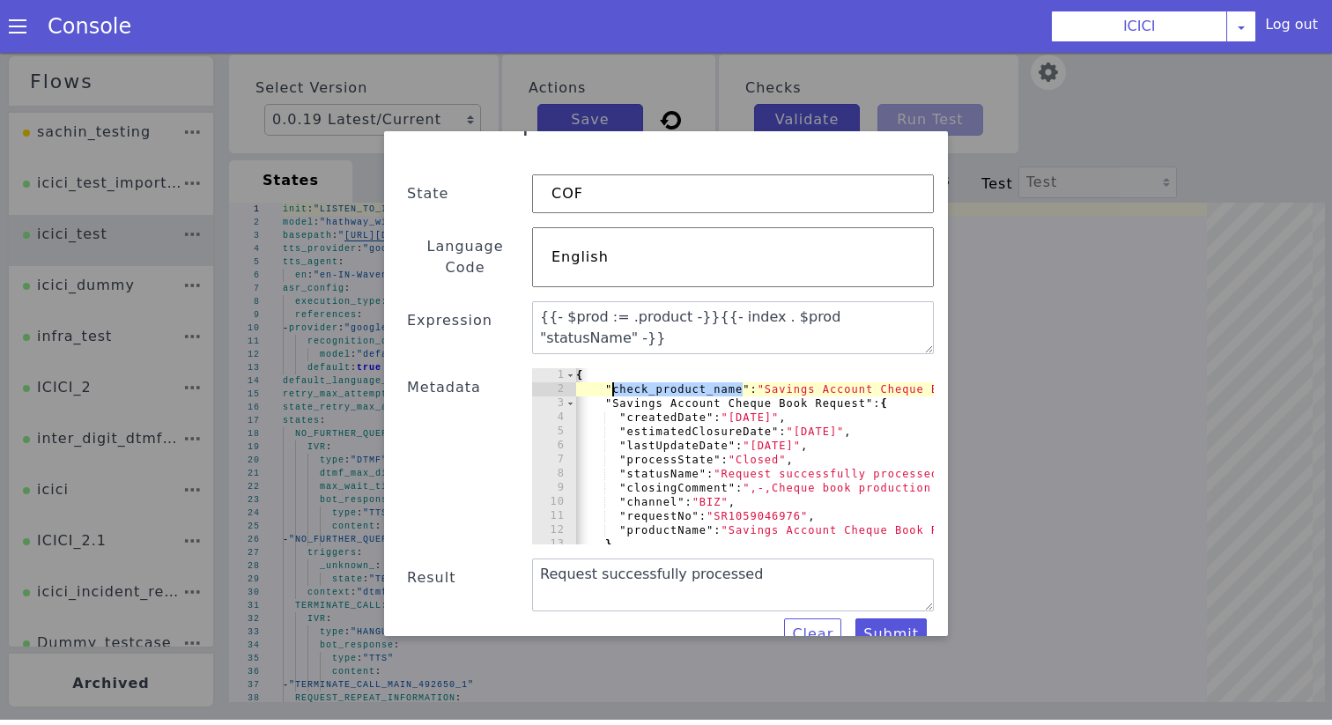
type textarea ""check_product_name": "Savings Account Cheque Book Request","
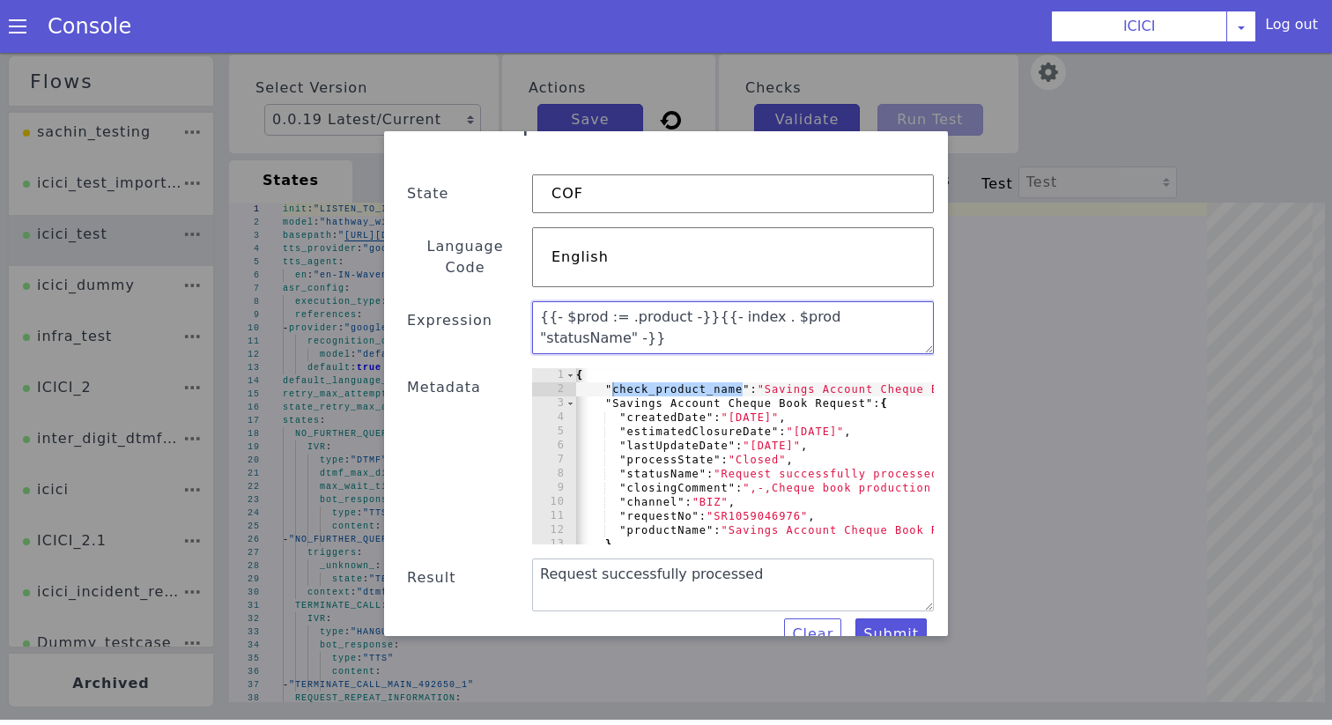
paste textarea "check_product_name"
type textarea "{{- $prod := .check_product_name -}}{{- index . $prod "statusName" -}}"
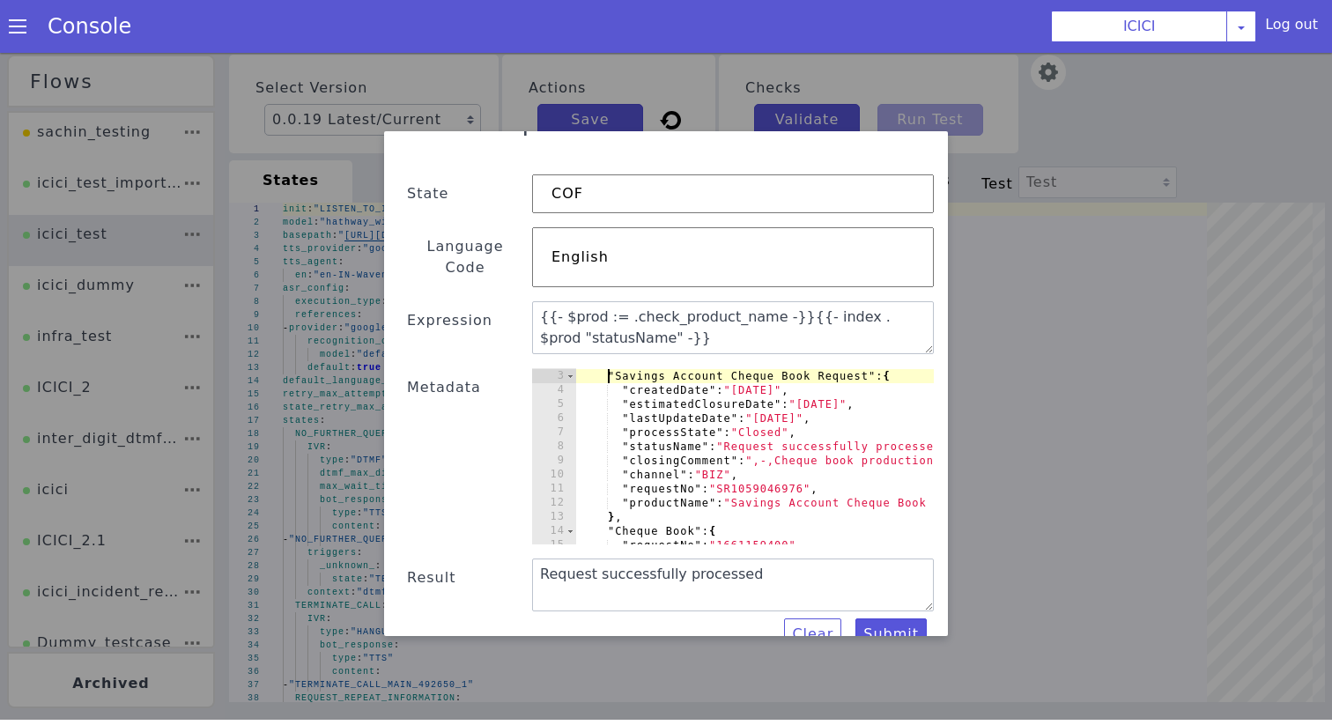
scroll to position [48, 0]
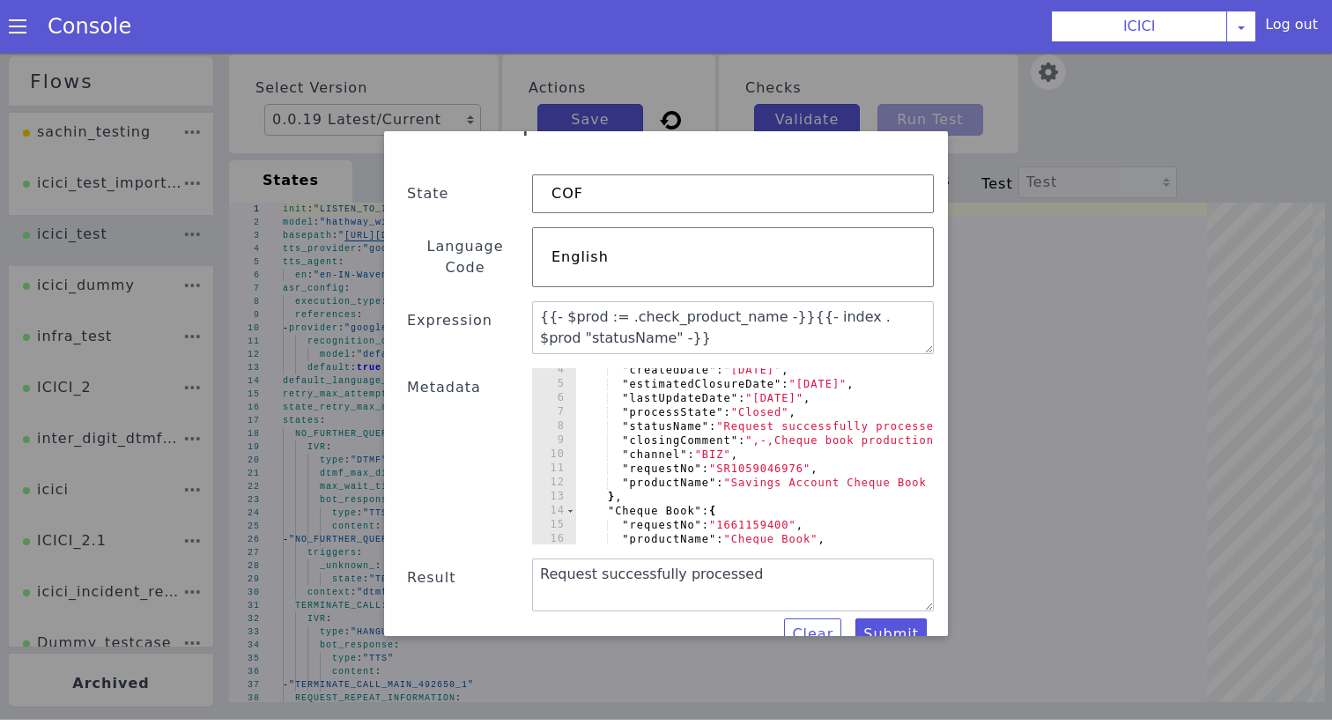
type textarea ""productName": "Savings Account Cheque Book Request" },"
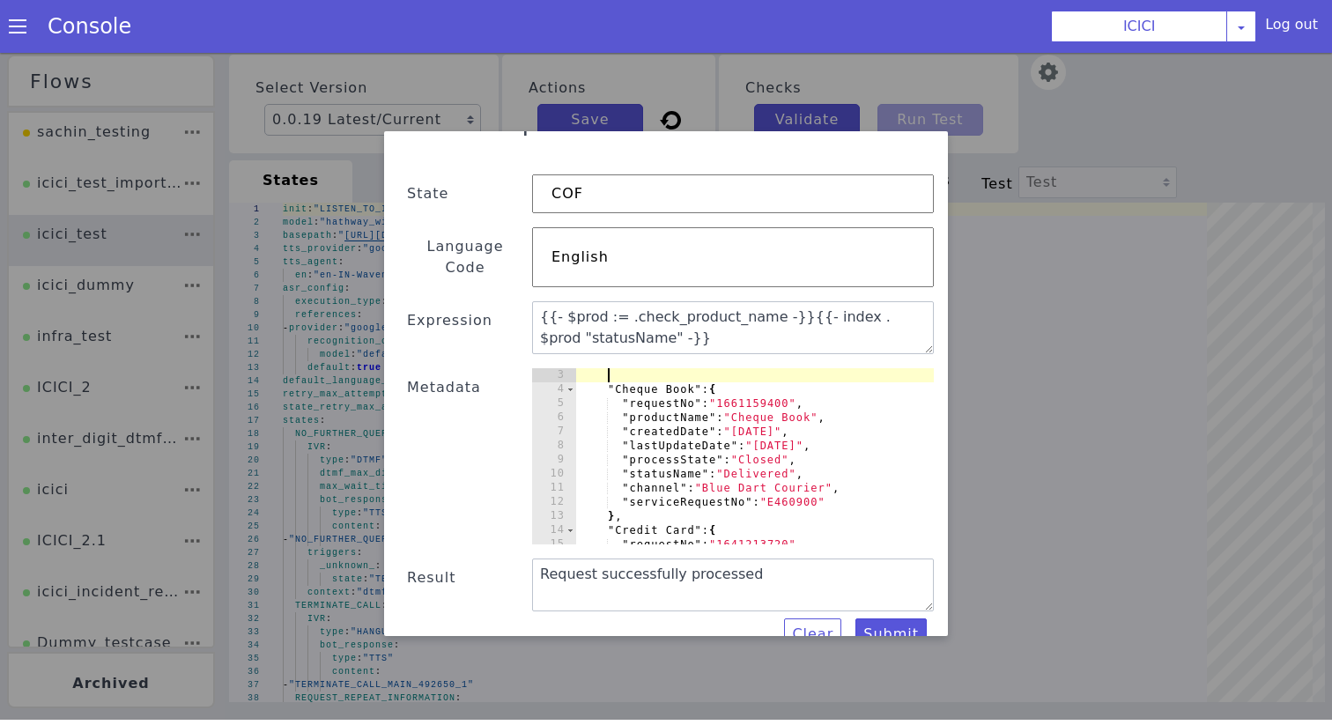
scroll to position [0, 0]
type textarea ""check_product_name": "Savings Account Cheque Book Request","
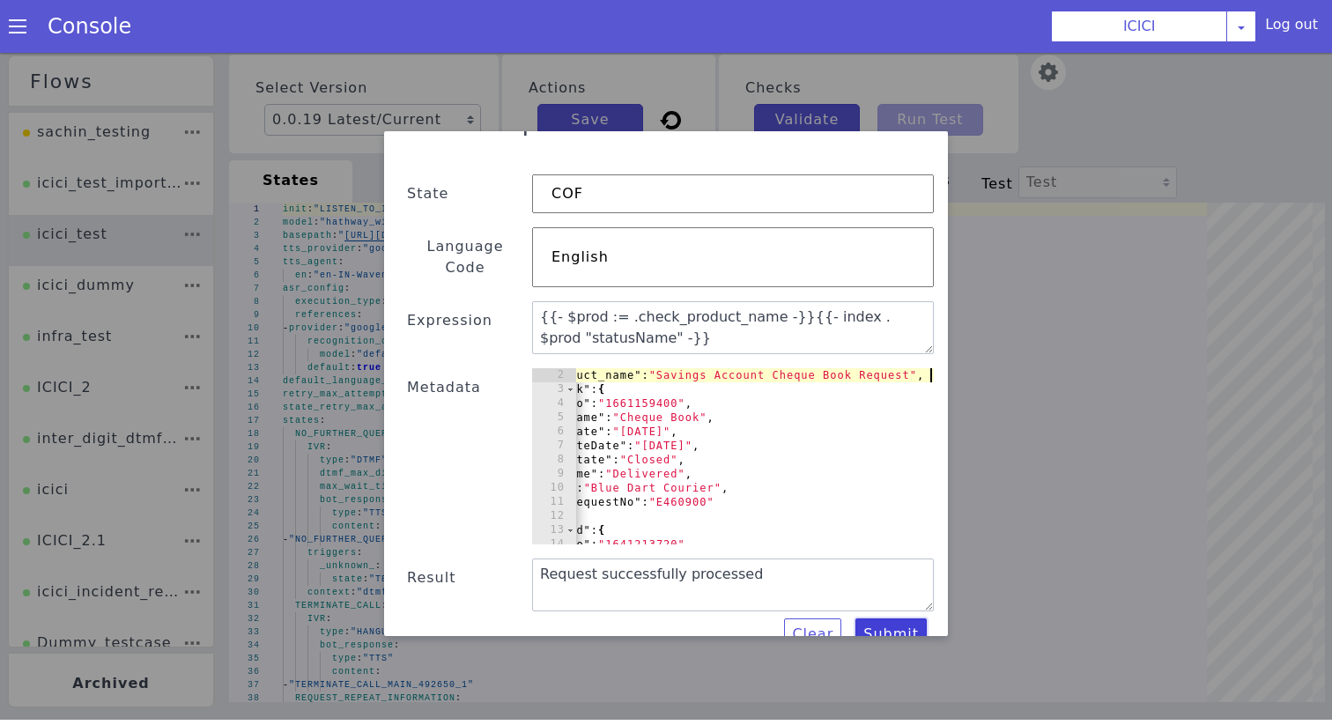
type textarea "{{- $prod := .check_product_name -}}{{- index . $prod "statusName" -}}"
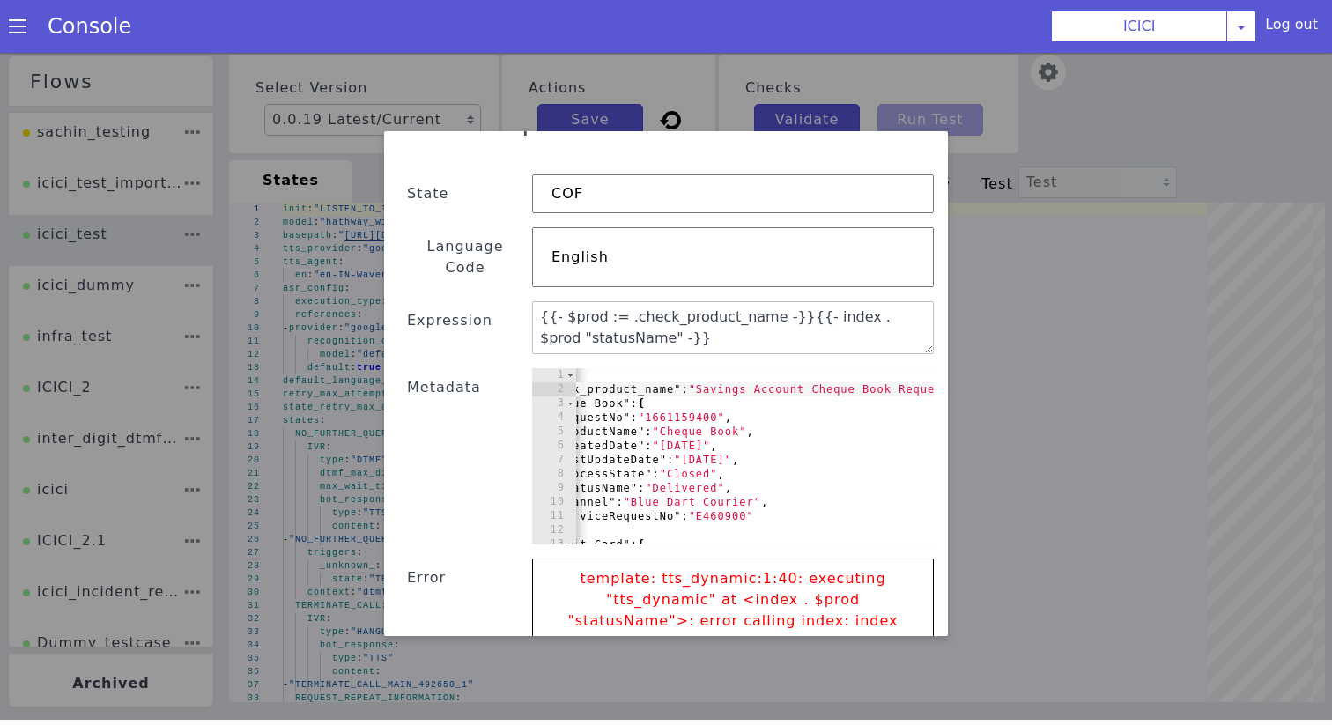
scroll to position [0, 79]
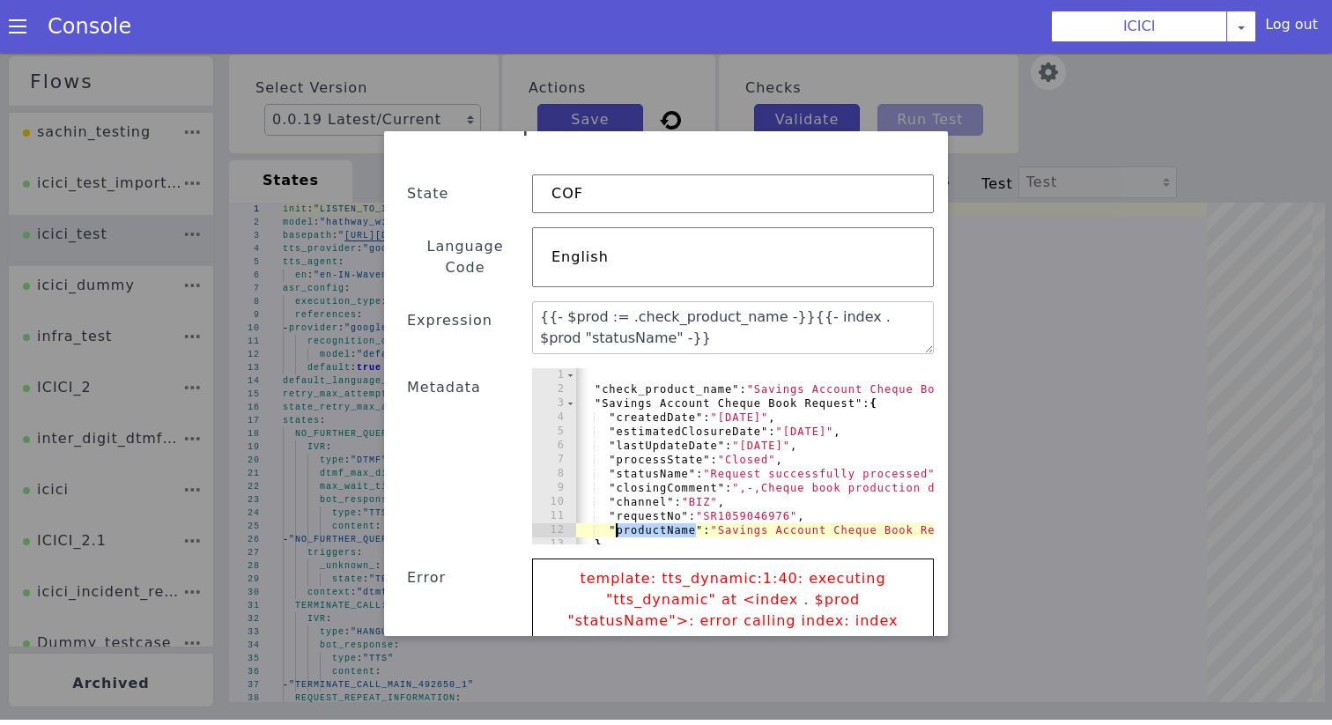
scroll to position [0, 71]
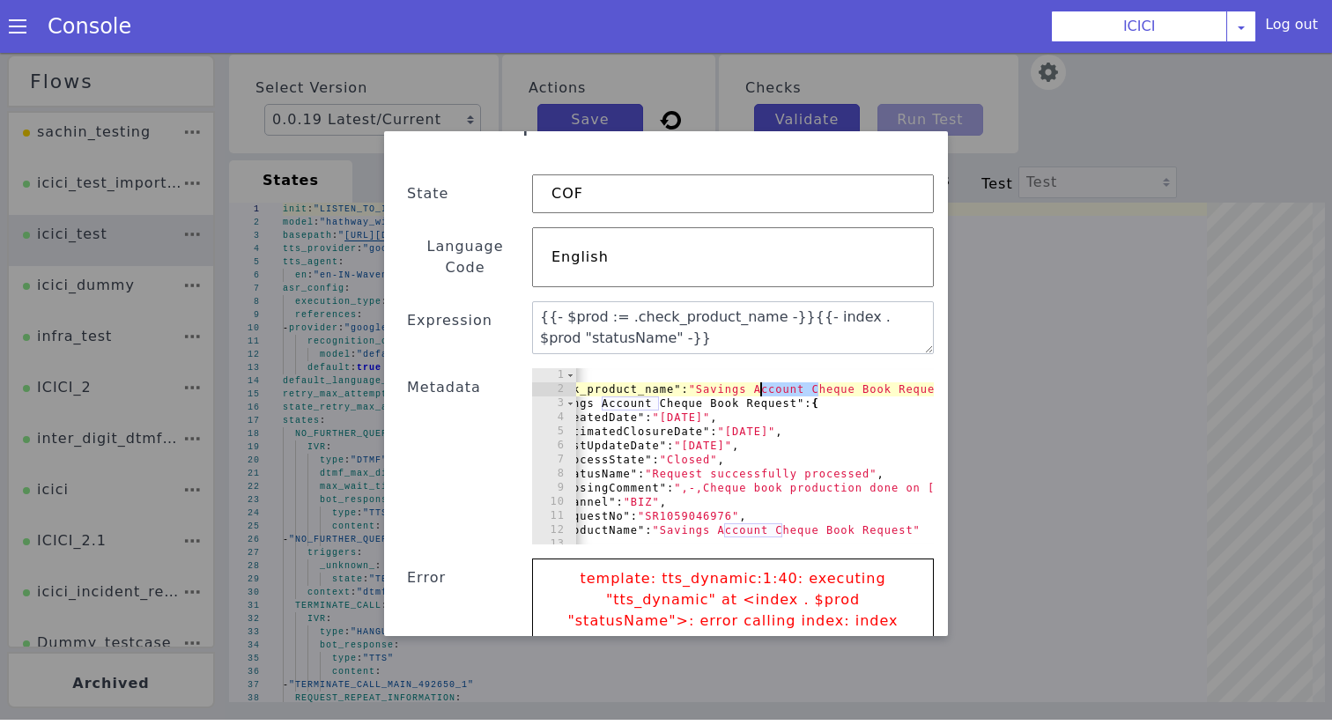
drag, startPoint x: 795, startPoint y: 921, endPoint x: 731, endPoint y: 919, distance: 63.5
type textarea ""productName": "Savings Account Cheque Book Request""
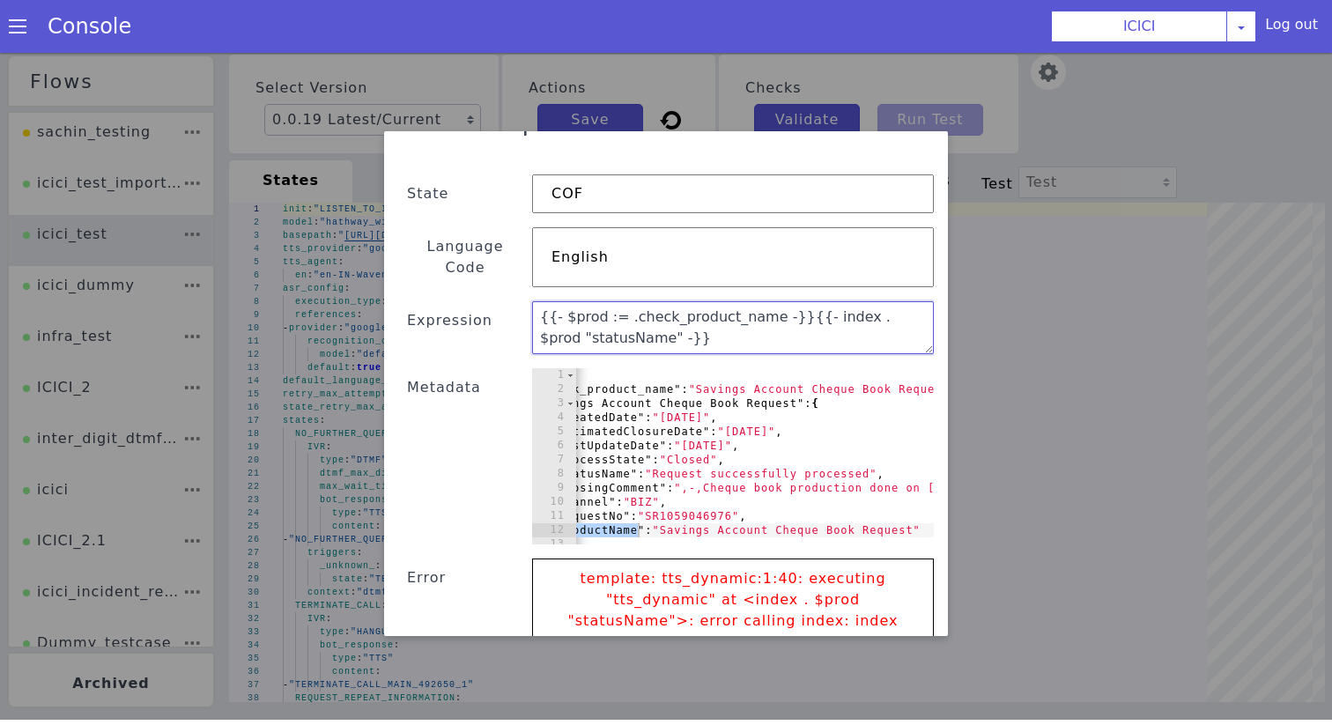
paste textarea "product"
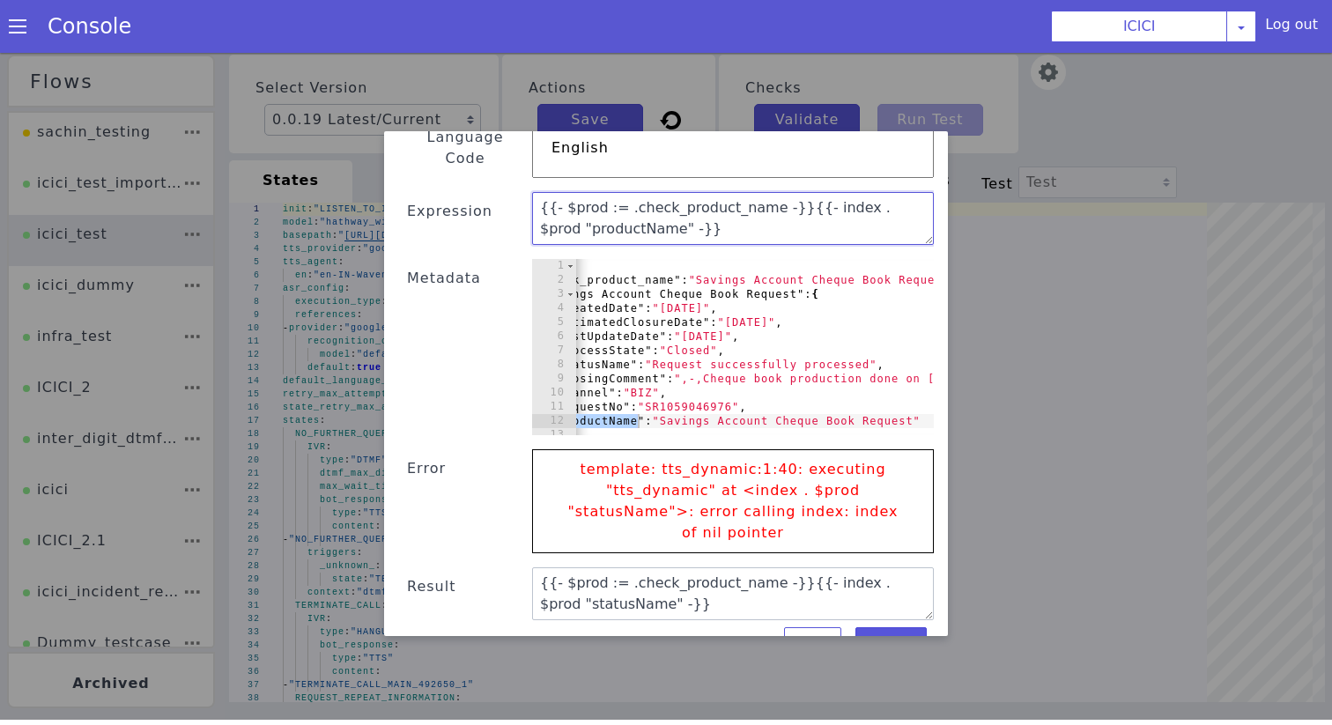
scroll to position [158, 0]
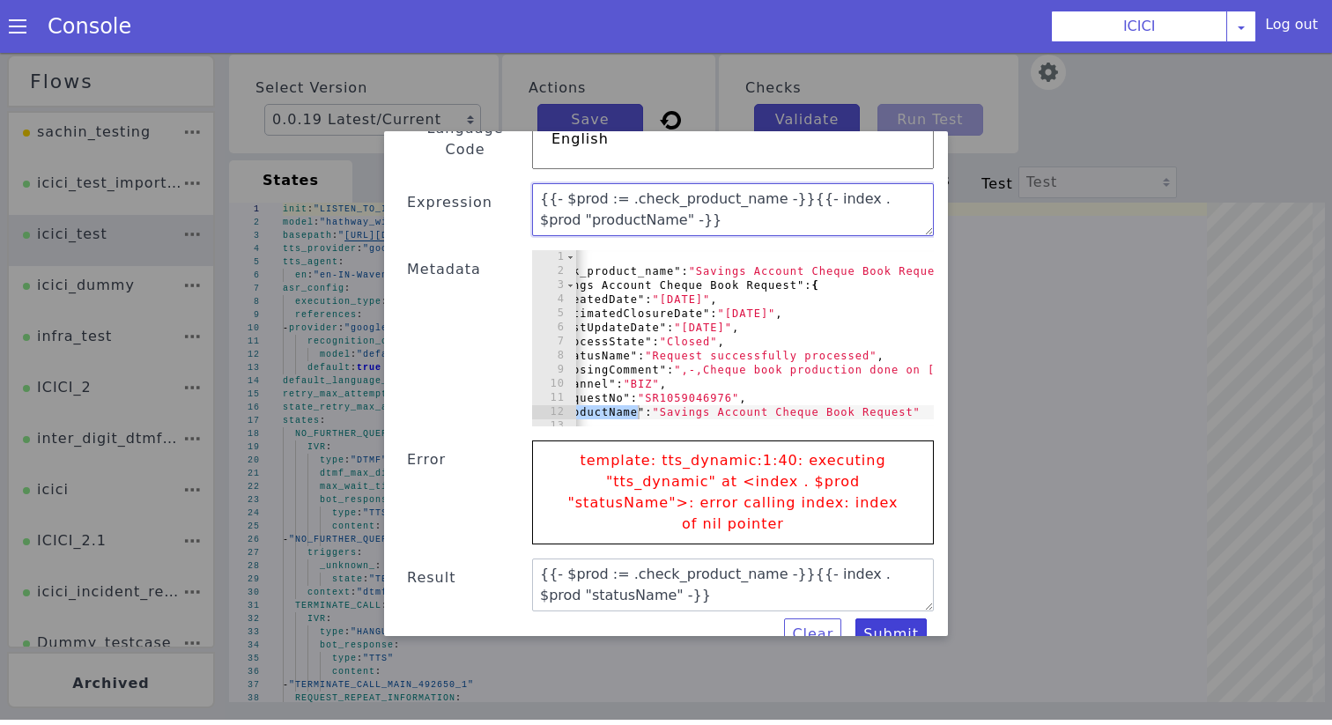
type textarea "{{- $prod := .check_product_name -}}{{- index . $prod "productName" -}}"
type textarea "Savings Account Cheque Book Request"
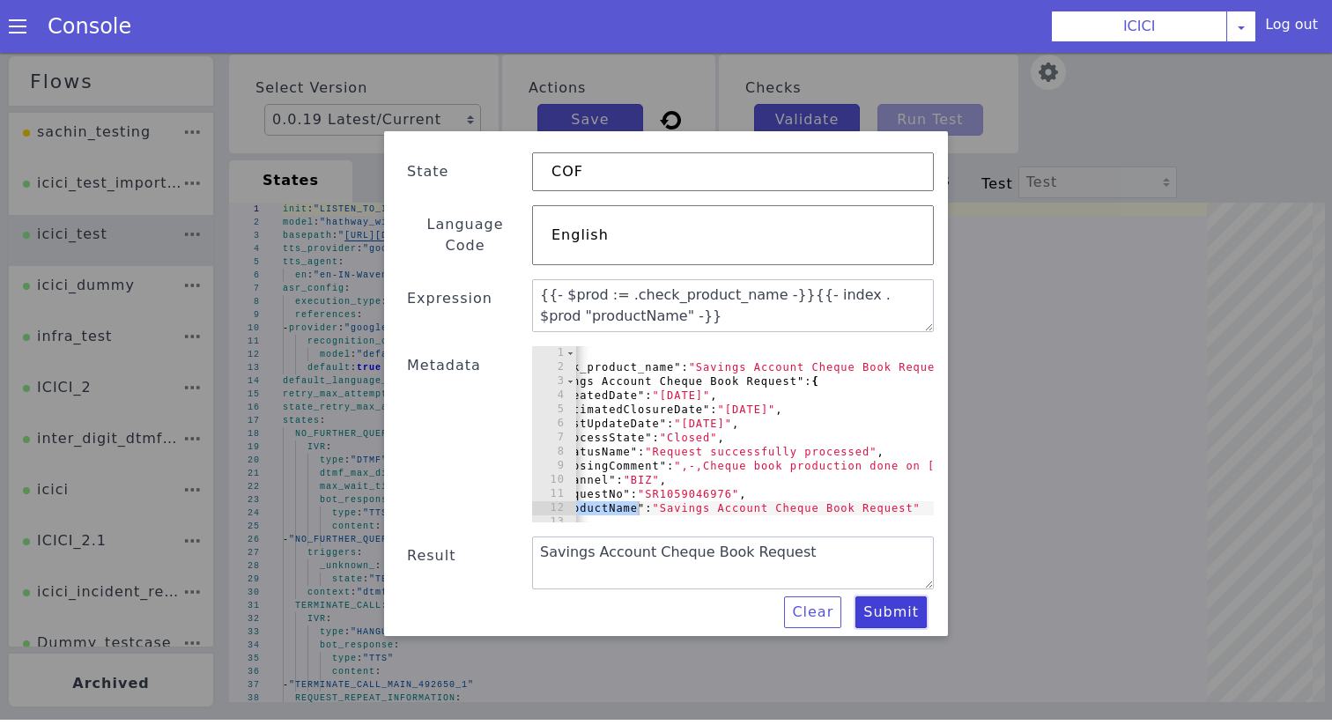
scroll to position [40, 0]
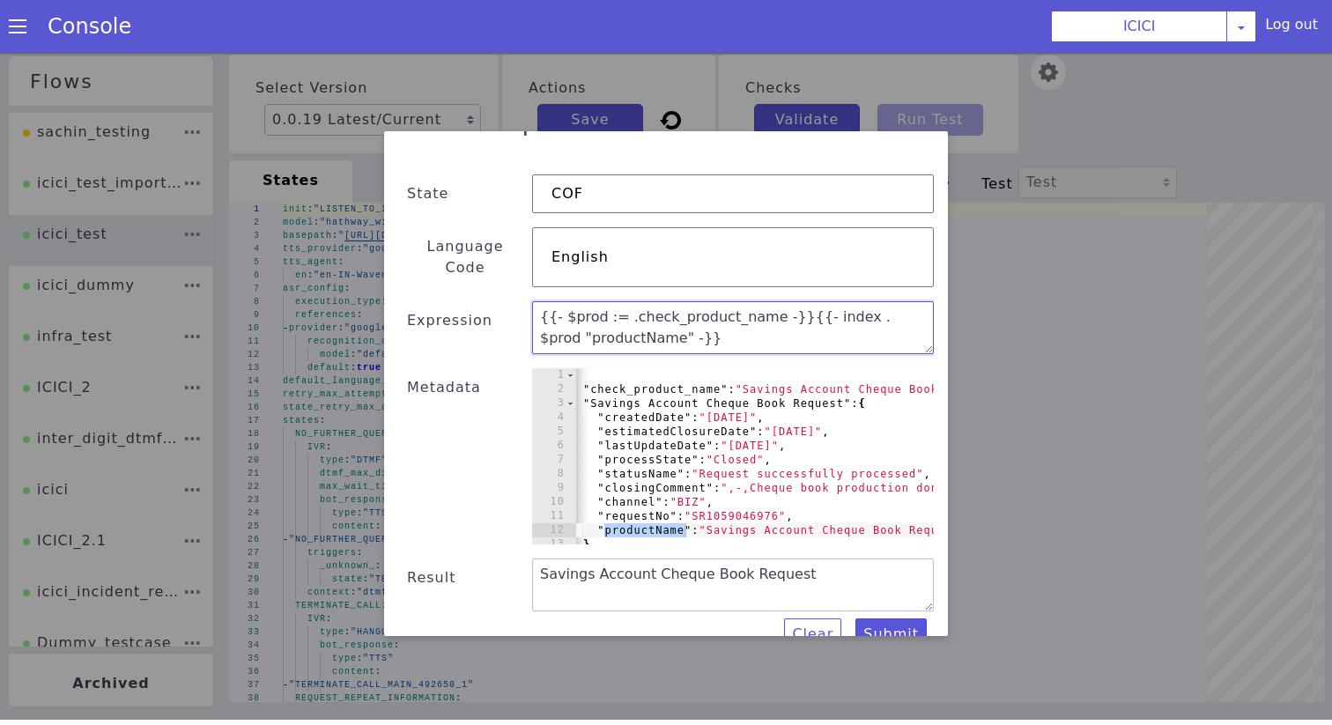
click at [648, 691] on textarea "{{- $prod := .check_product_name -}}{{- index . $prod "productName" -}}" at bounding box center [669, 712] width 402 height 53
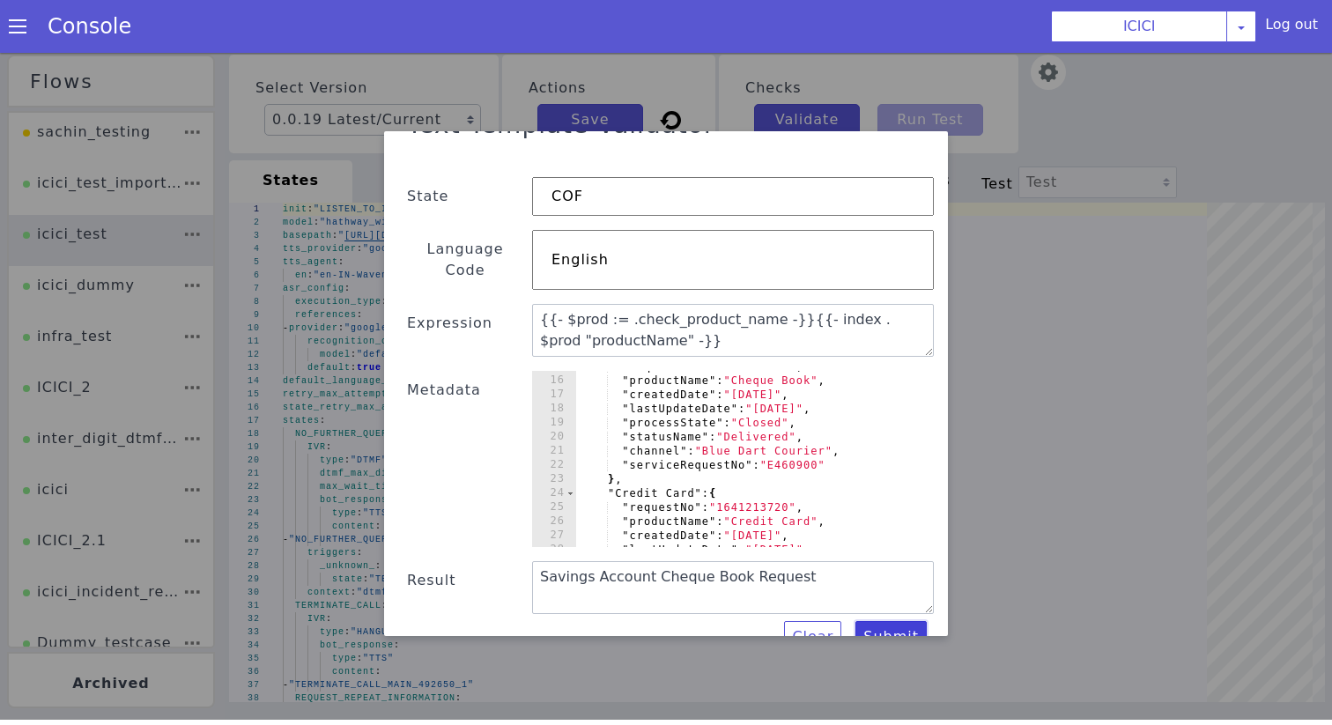
scroll to position [0, 0]
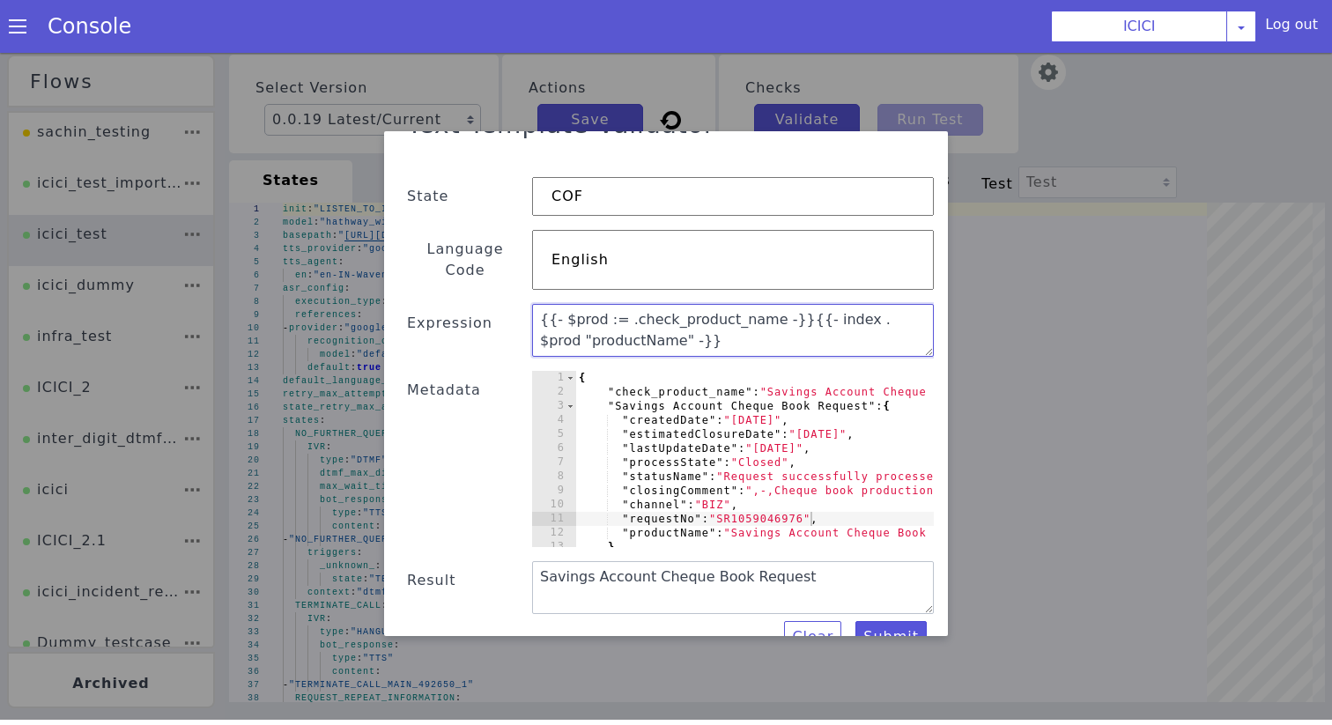
drag, startPoint x: 1858, startPoint y: 1162, endPoint x: 1614, endPoint y: 1111, distance: 249.4
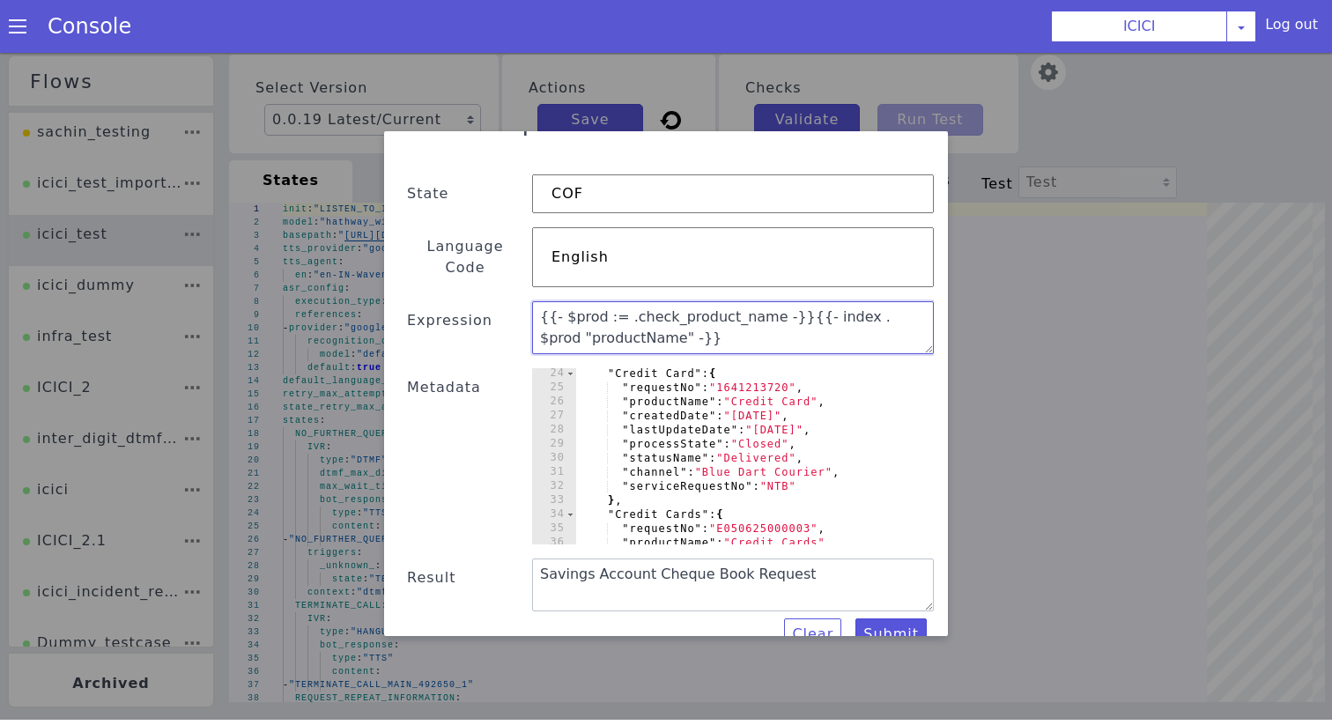
scroll to position [326, 0]
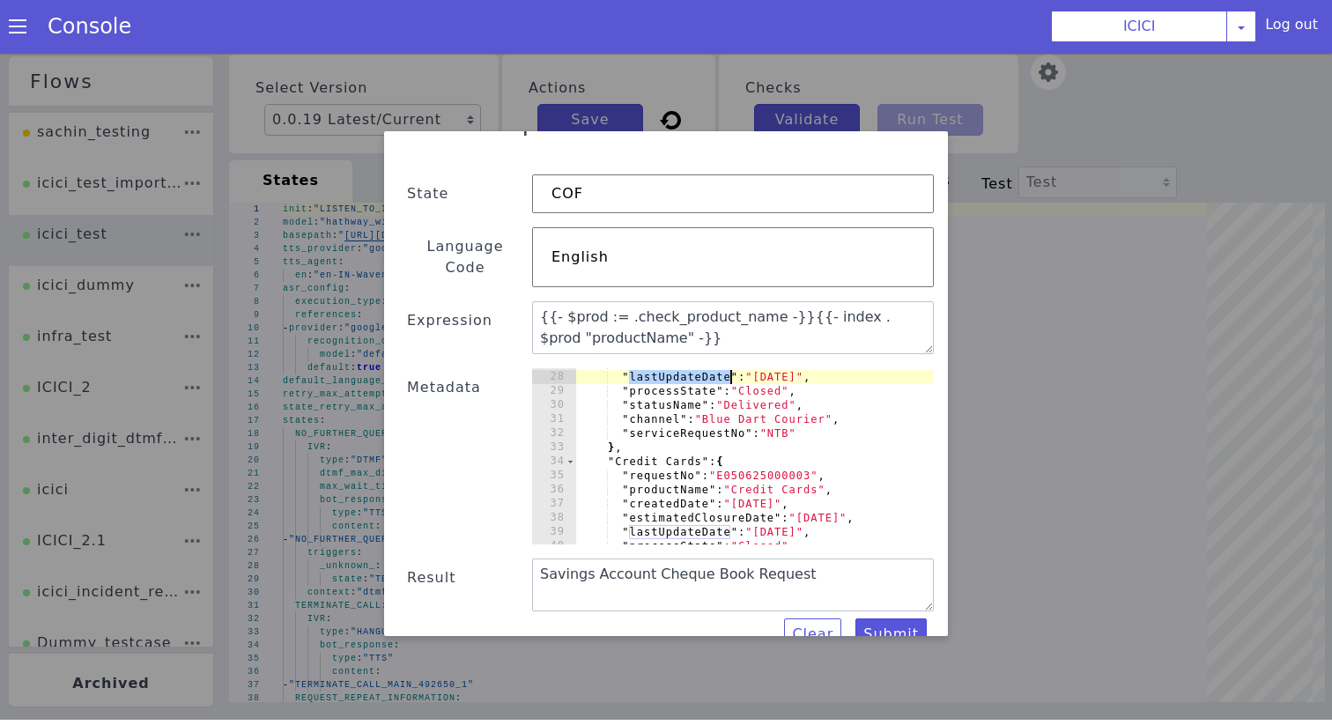
scroll to position [430, 0]
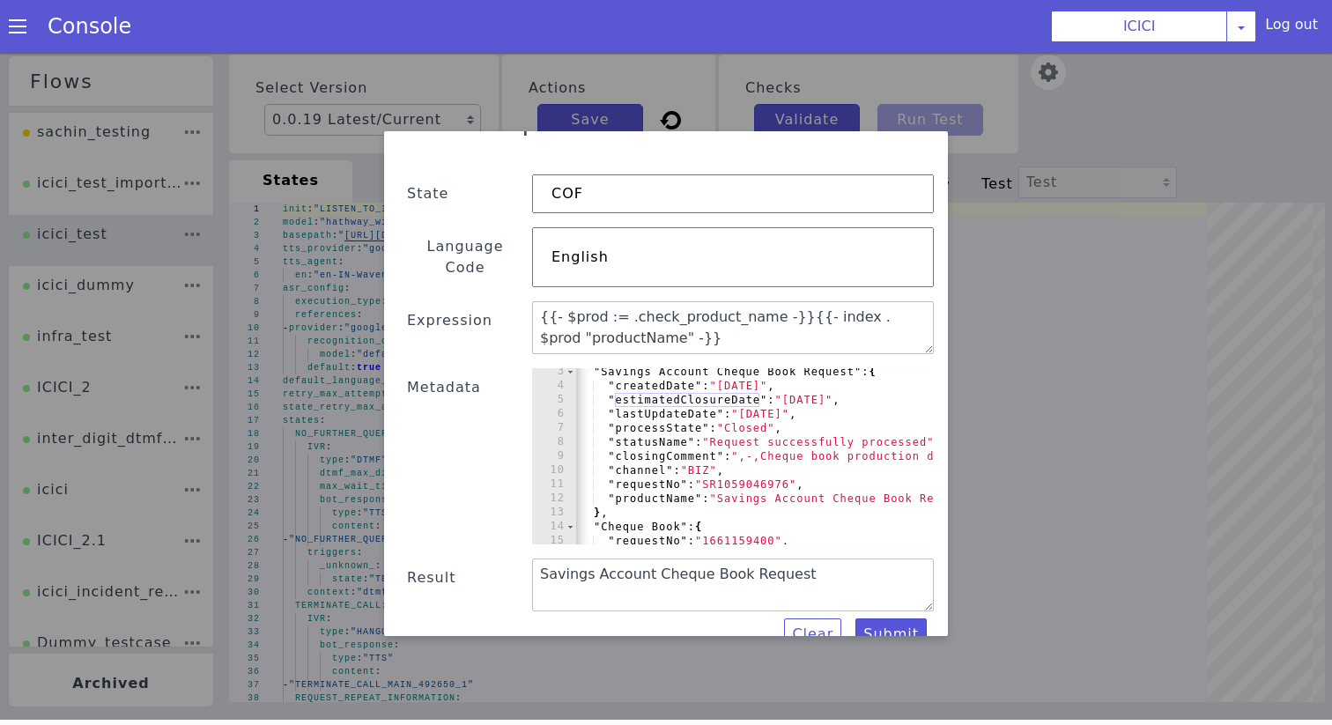
scroll to position [29, 0]
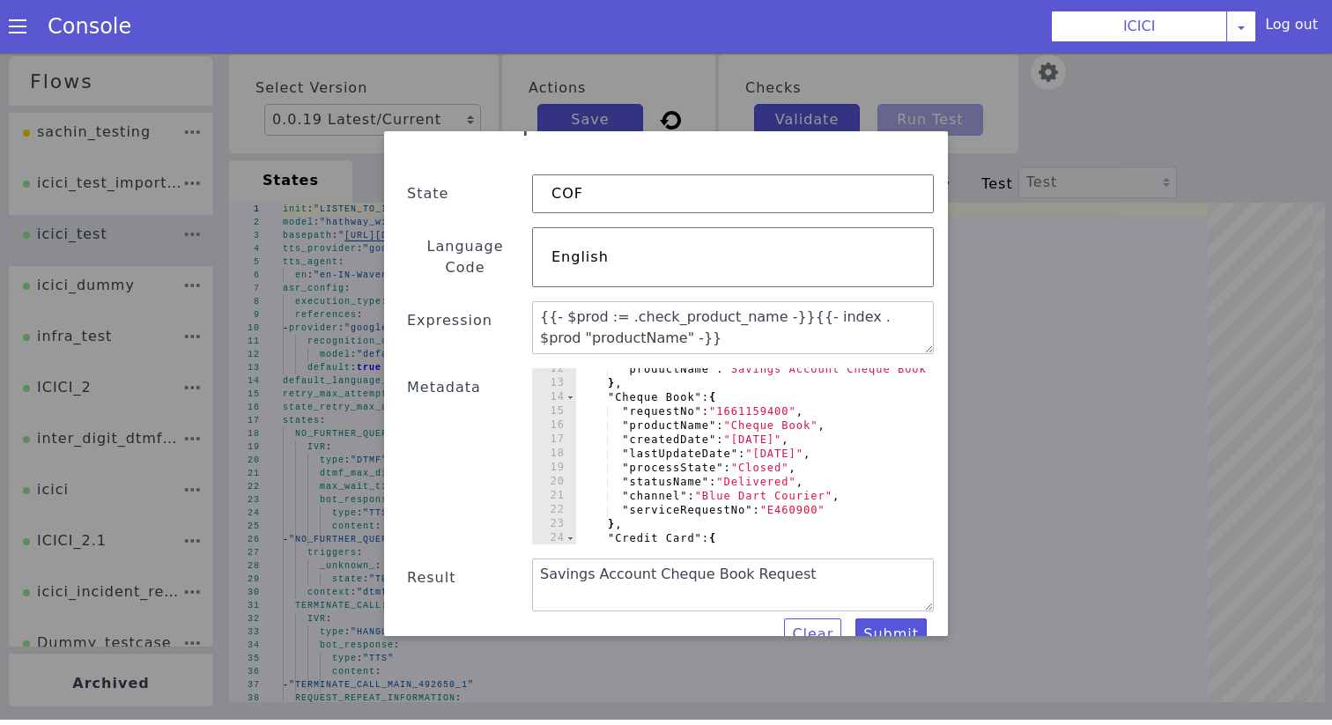
scroll to position [204, 0]
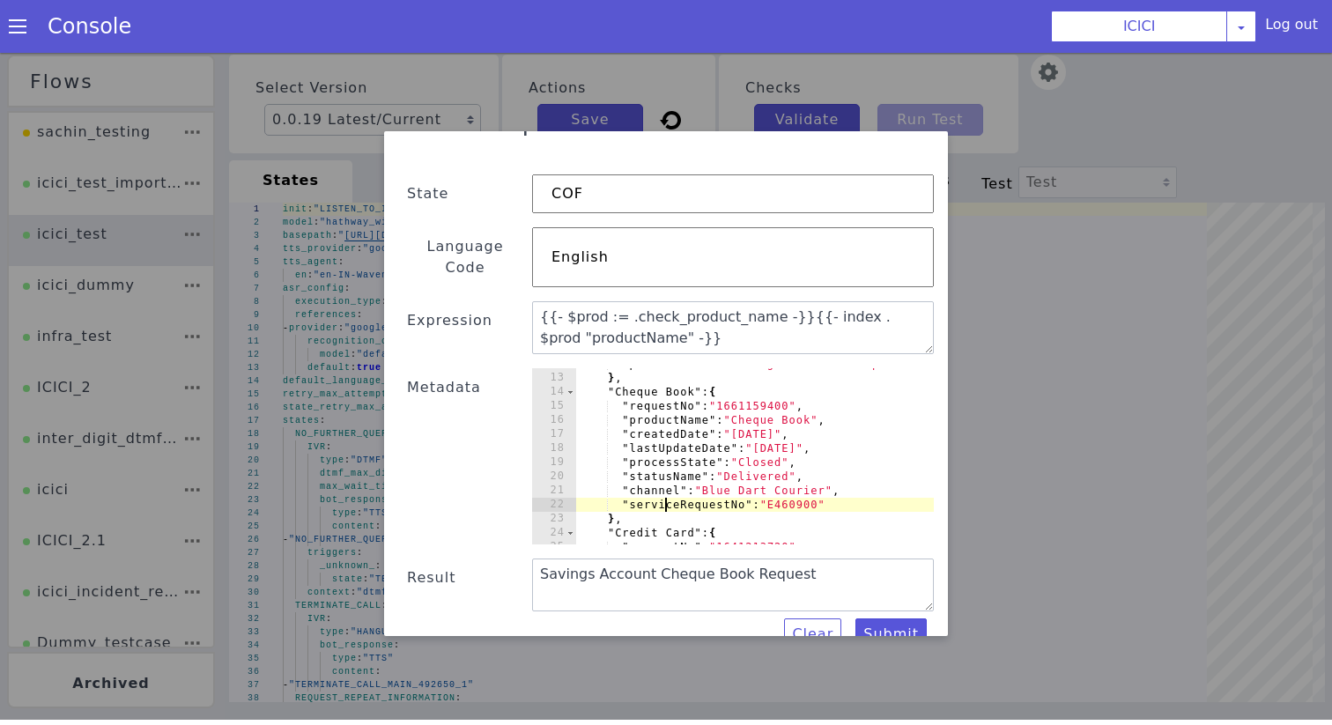
click at [839, 251] on div ""productName" : "Savings Account Cheque Book Request" } , "Cheque Book" : { "re…" at bounding box center [1152, 222] width 802 height 204
type textarea ""serviceRequestNo": "E460900""
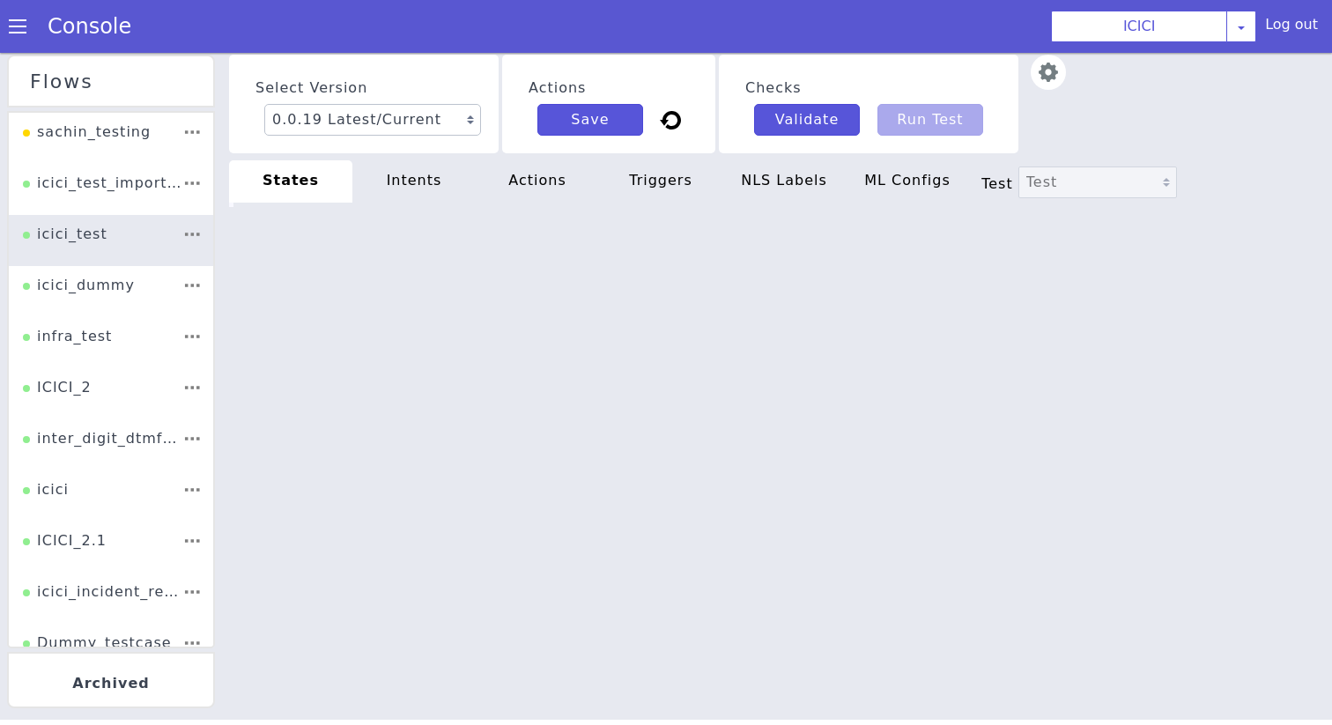
type textarea "init: "LISTEN_TO_IVR_MENU" model: "hathway_wifi_credentials" basepath: "[URL][D…"
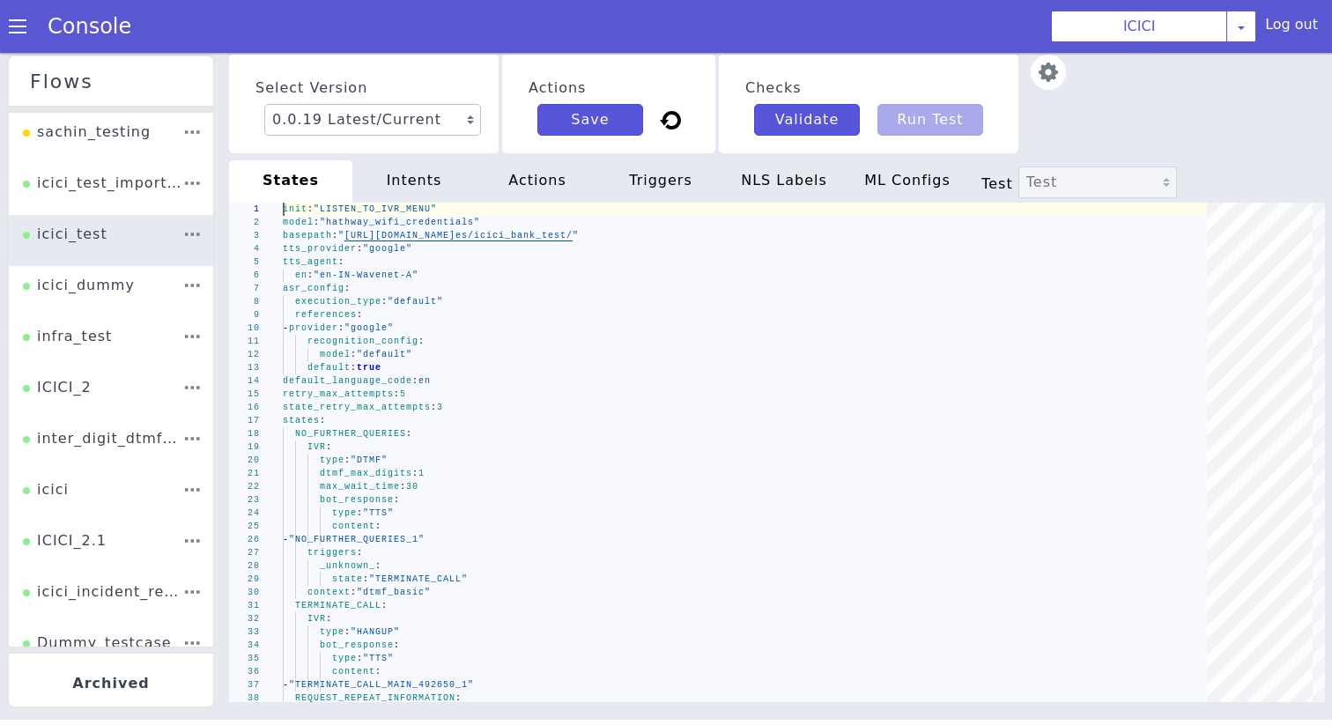
click at [1039, 88] on img at bounding box center [1057, 80] width 36 height 36
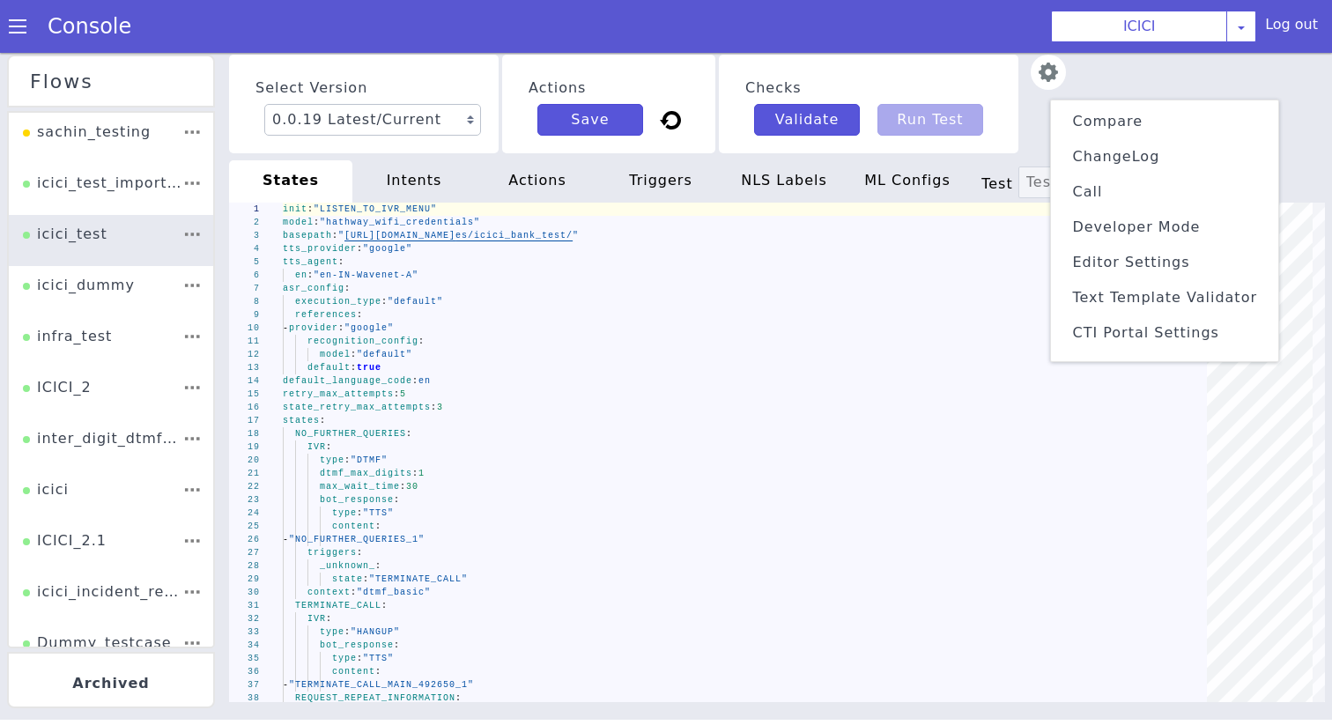
click at [1107, 292] on li "Text Template Validator" at bounding box center [1160, 309] width 213 height 34
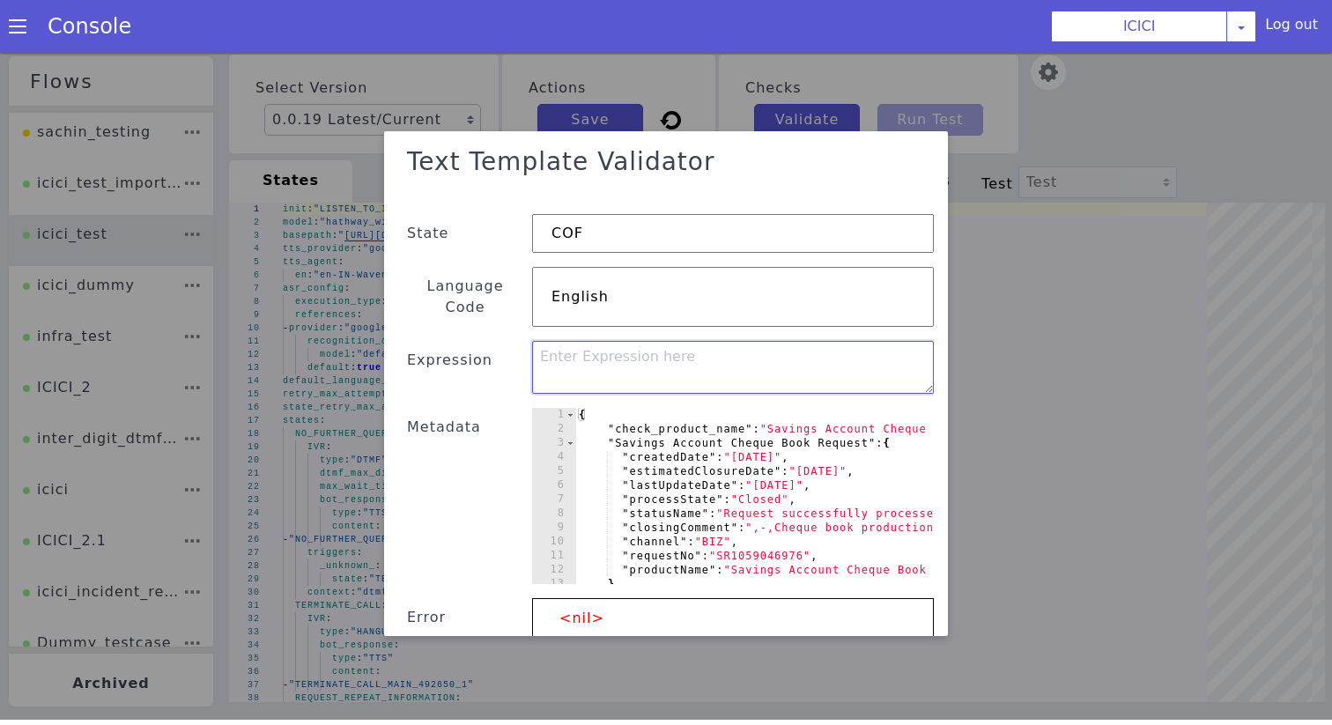
click at [692, 357] on textarea at bounding box center [733, 367] width 402 height 53
paste textarea "{{- $prod := .check_product_name -}}{{- index . $prod "productName" -}}"
type textarea "{{- $prod := .check_product_name -}}{{- index . $prod "productName" -}}"
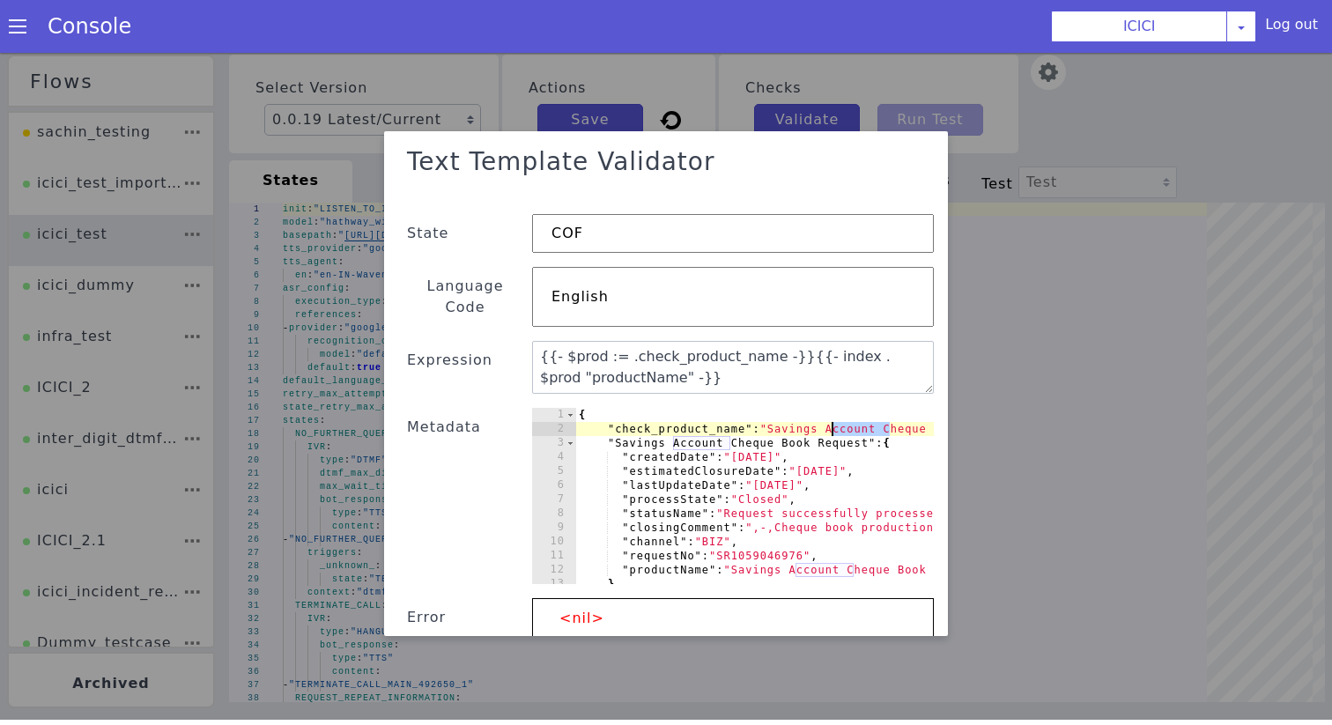
drag, startPoint x: 889, startPoint y: 408, endPoint x: 833, endPoint y: 410, distance: 56.4
click at [833, 410] on div "{ "check_product_name" : "Savings Account Cheque Book Request" , "Savings Accou…" at bounding box center [976, 510] width 802 height 204
type textarea ""check_product_name": "Savings Cheque Book Request","
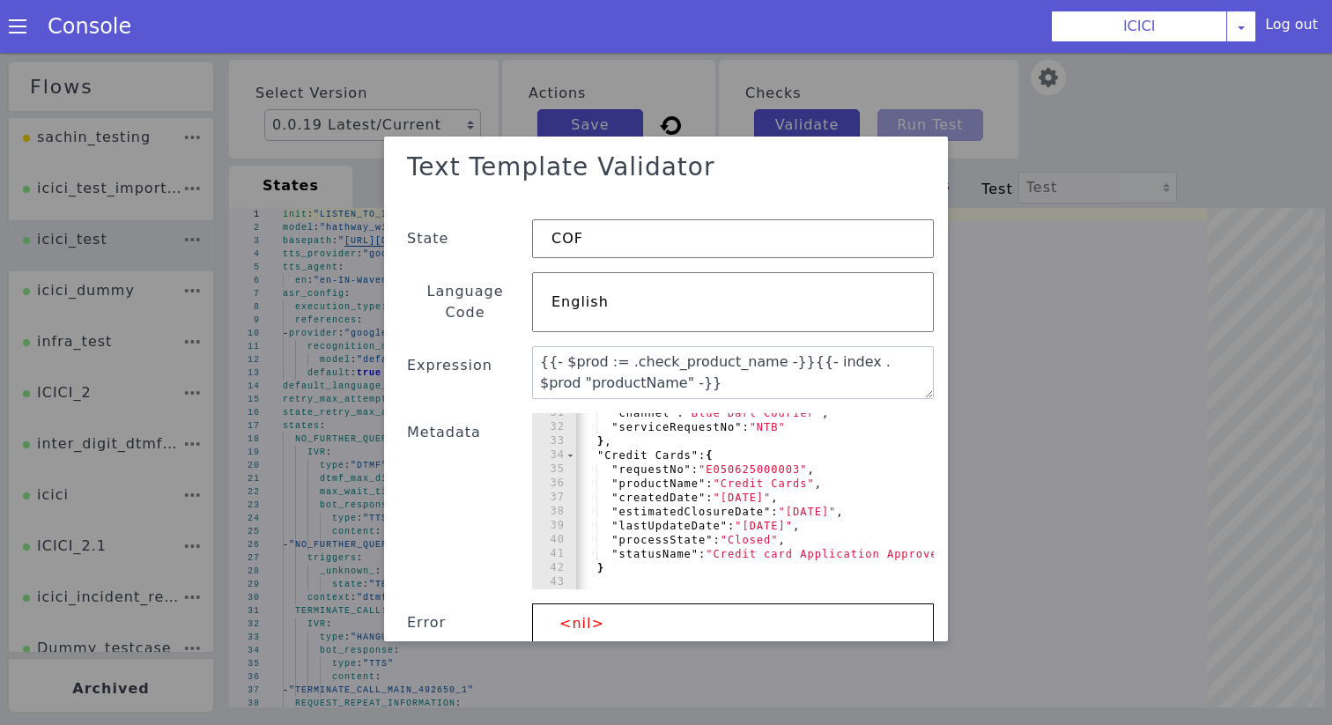
scroll to position [94, 0]
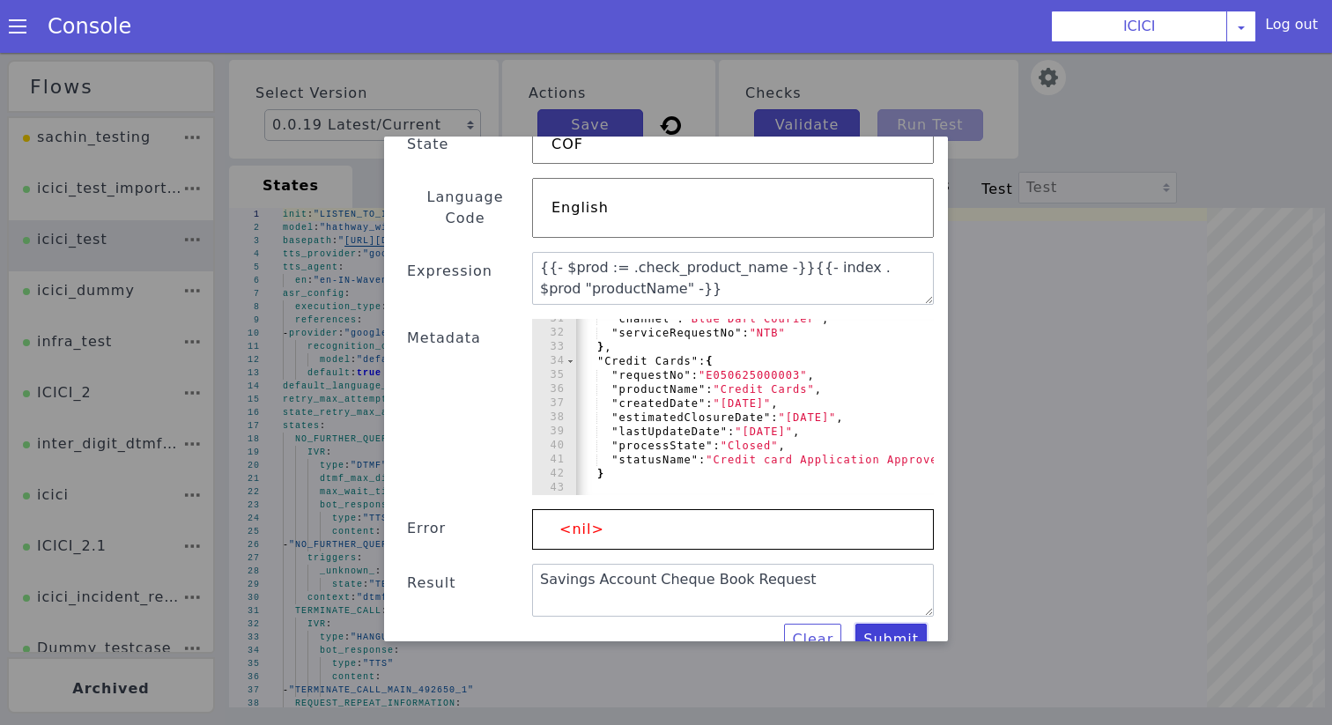
click at [879, 624] on button "Submit" at bounding box center [891, 640] width 71 height 32
type textarea "{{- $prod := .check_product_name -}}{{- index . $prod "productName" -}}"
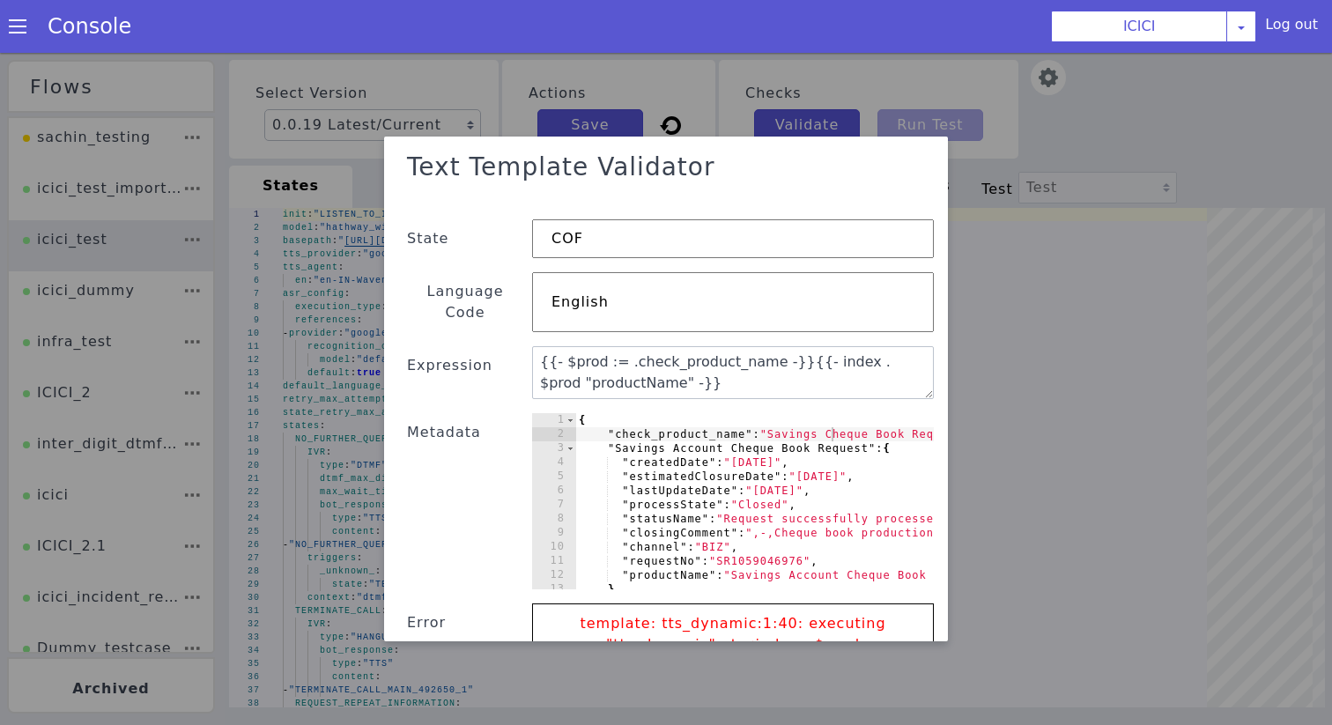
scroll to position [158, 0]
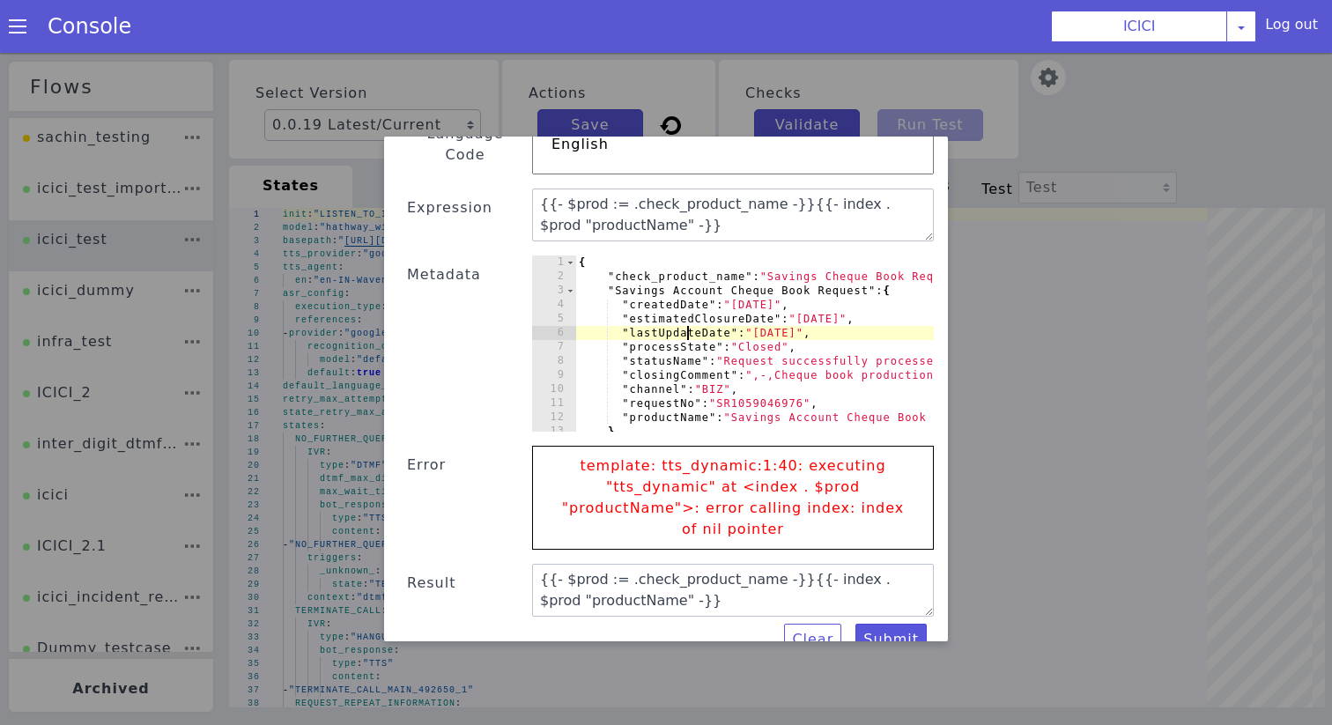
click at [688, 314] on div "{ "check_product_name" : "Savings Cheque Book Request" , "Savings Account Chequ…" at bounding box center [976, 358] width 802 height 204
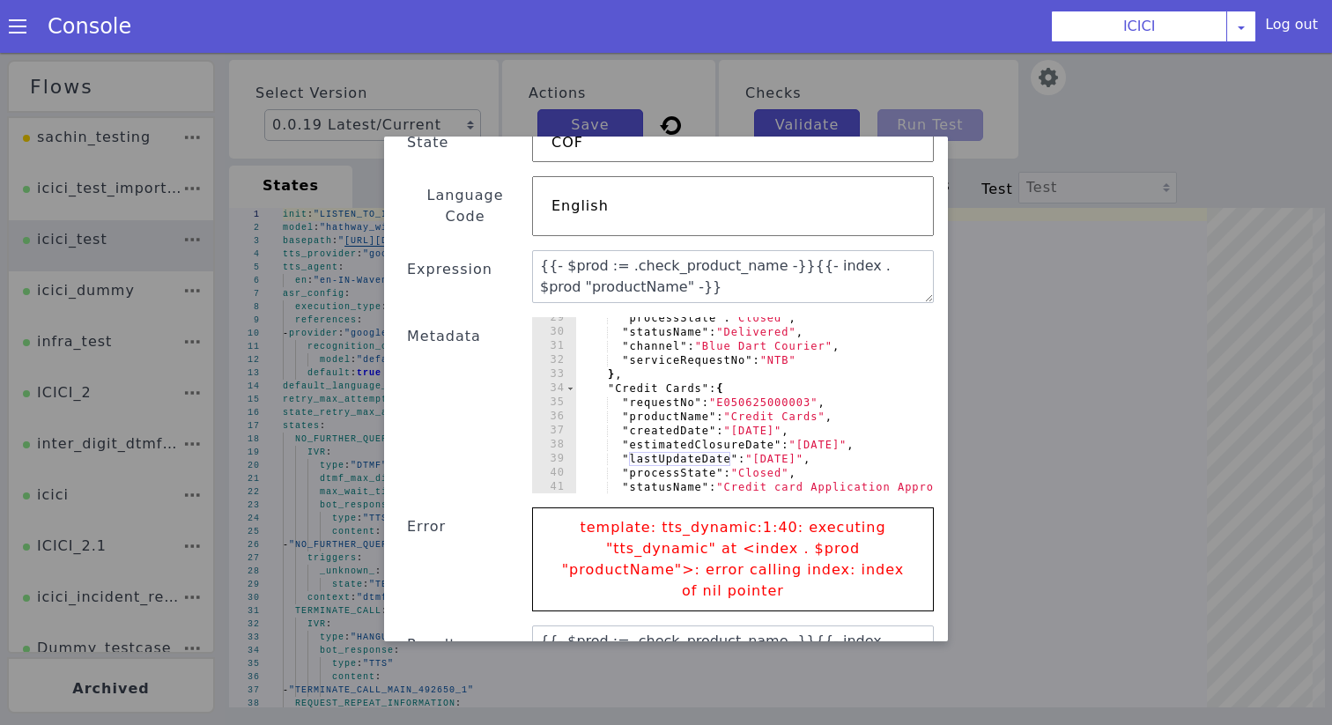
scroll to position [0, 0]
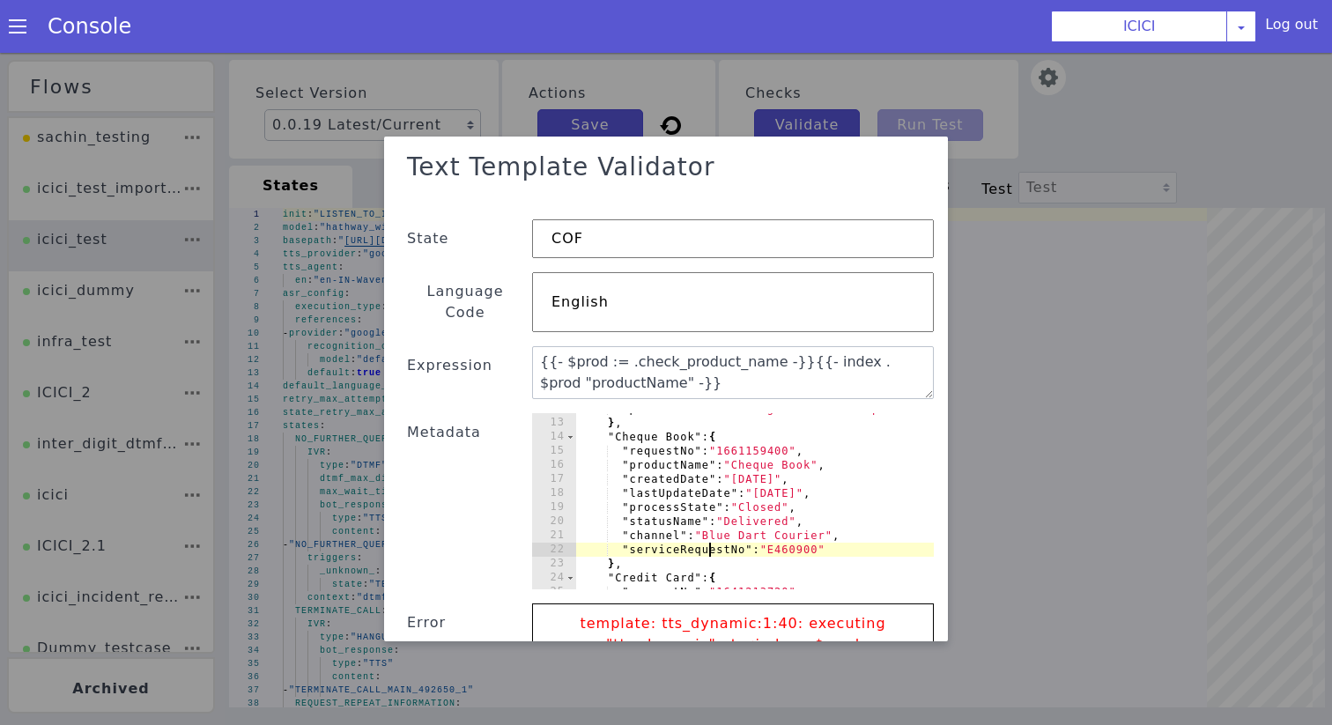
click at [713, 530] on div ""productName" : "Savings Account Cheque Book Request" } , "Cheque Book" : { "re…" at bounding box center [976, 504] width 802 height 204
type textarea ""serviceRequestNo": "E460900""
click at [713, 530] on div ""productName" : "Savings Account Cheque Book Request" } , "Cheque Book" : { "re…" at bounding box center [976, 504] width 802 height 204
